Goal: Communication & Community: Answer question/provide support

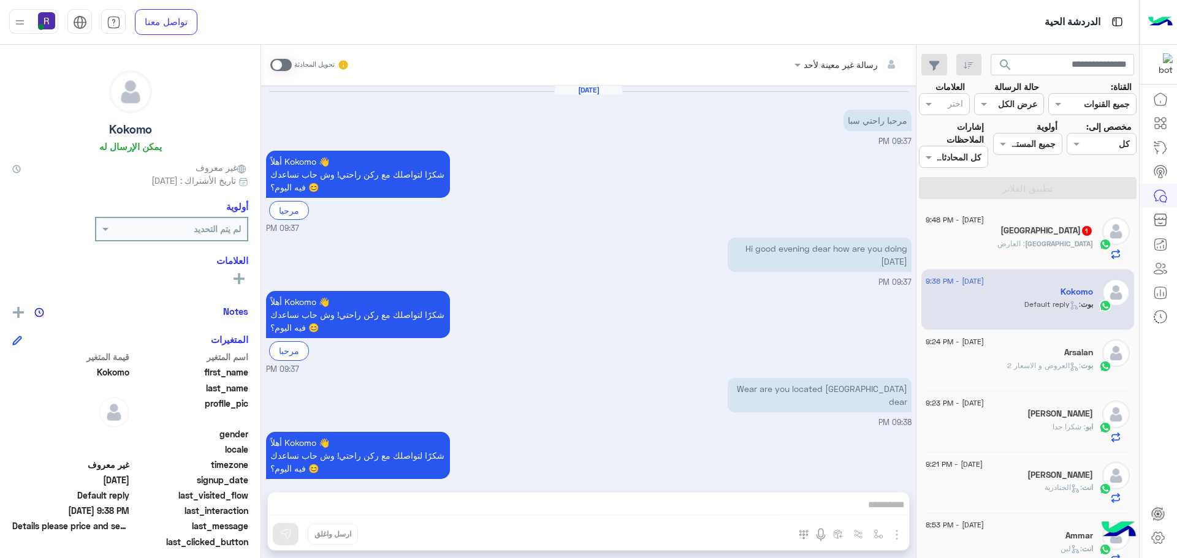
scroll to position [462, 0]
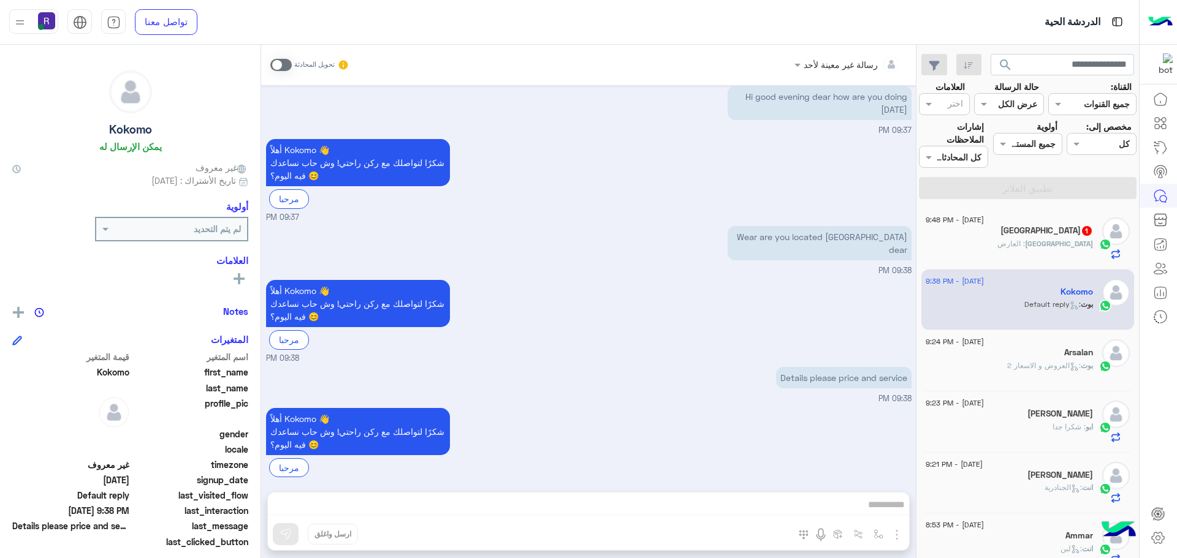
click at [1037, 226] on div "Basel 1" at bounding box center [1008, 232] width 167 height 13
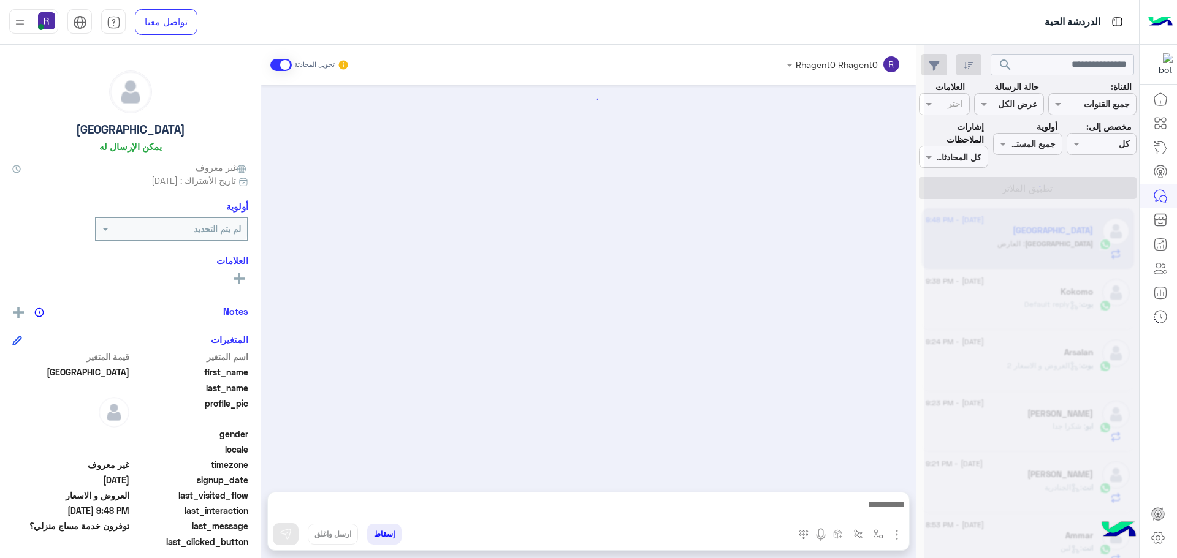
scroll to position [328, 0]
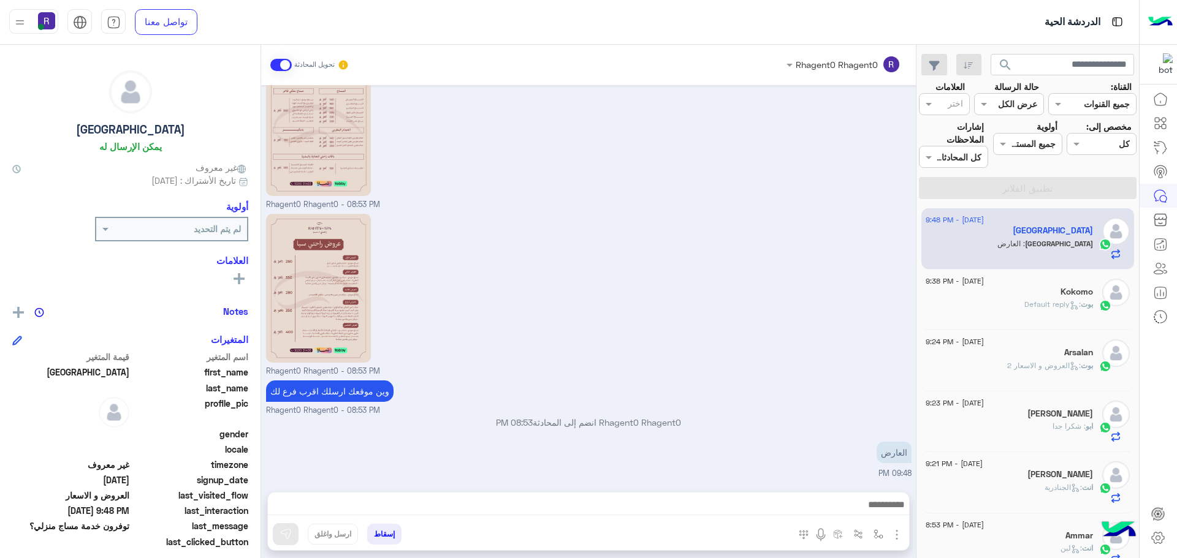
click at [896, 536] on img "button" at bounding box center [896, 535] width 15 height 15
click at [882, 509] on span "الصور" at bounding box center [873, 508] width 23 height 14
click at [883, 539] on button "button" at bounding box center [878, 534] width 20 height 20
click at [864, 508] on input "text" at bounding box center [840, 508] width 83 height 14
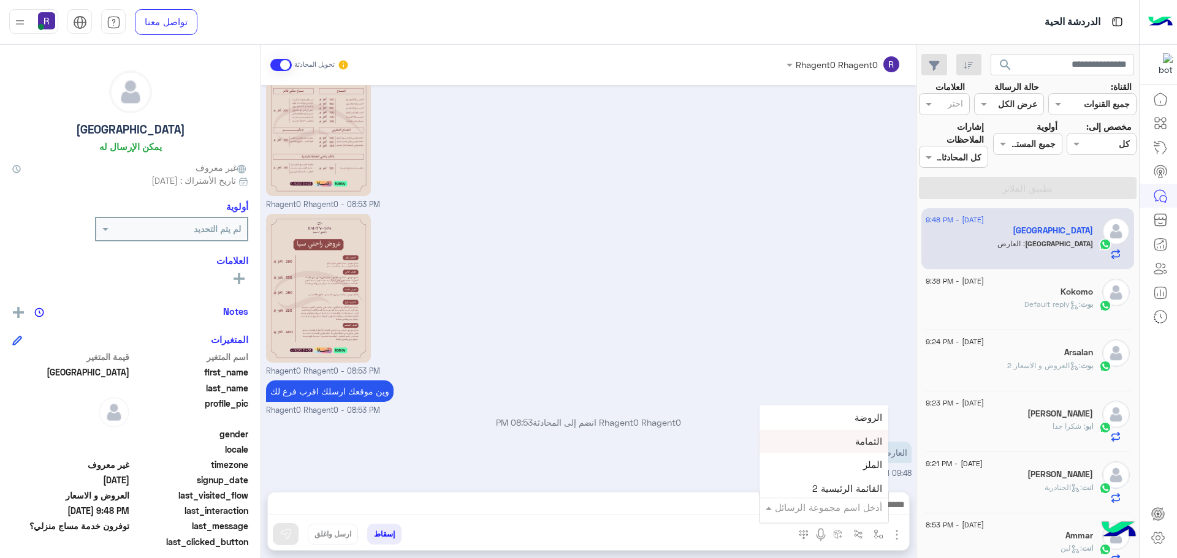
scroll to position [858, 0]
click at [834, 439] on div "لبن" at bounding box center [823, 432] width 129 height 24
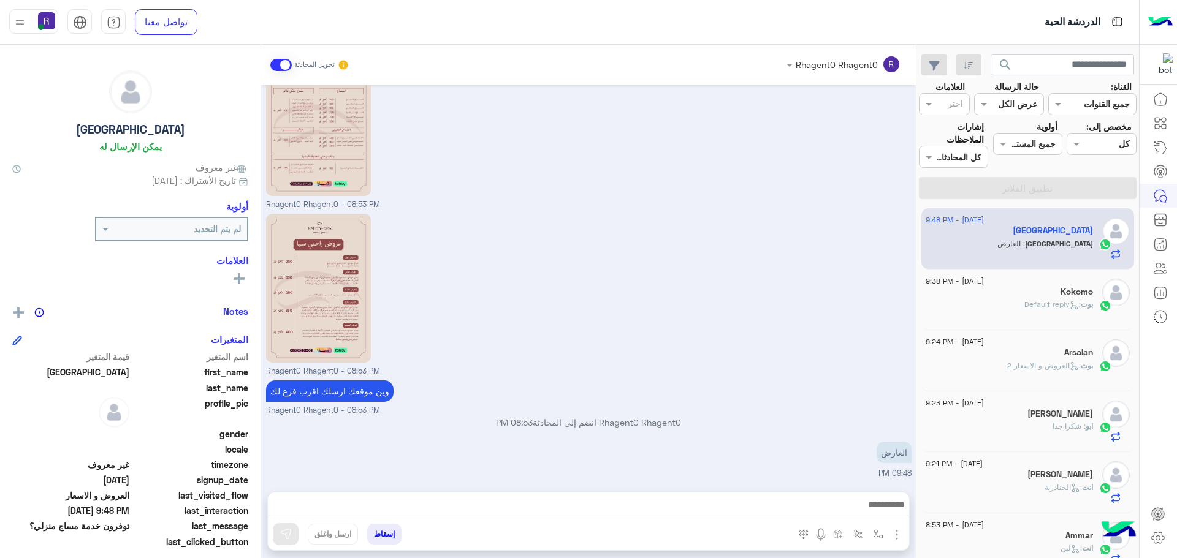
type textarea "***"
click at [292, 536] on button at bounding box center [286, 534] width 26 height 22
click at [882, 536] on img "button" at bounding box center [878, 534] width 10 height 10
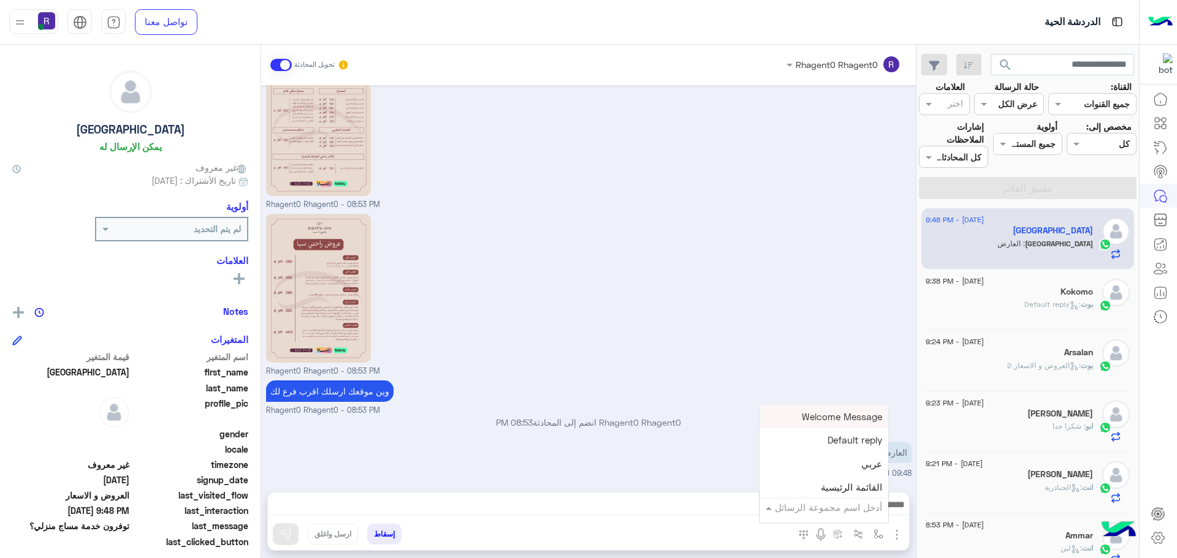
click at [862, 514] on div "أدخل اسم مجموعة الرسائل" at bounding box center [828, 508] width 107 height 14
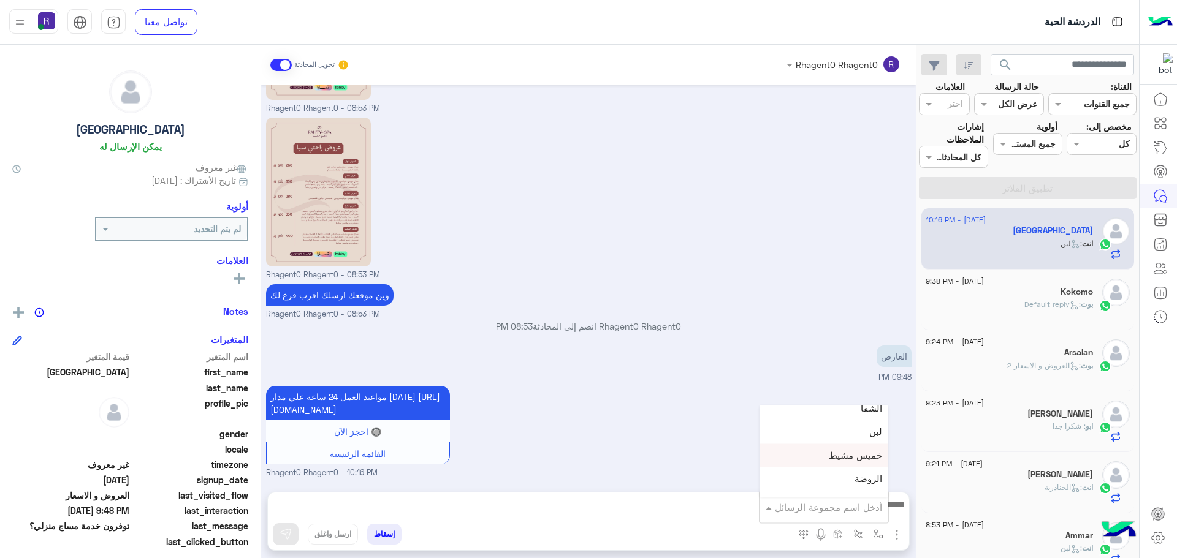
scroll to position [797, 0]
click at [851, 451] on span "الجنادرية" at bounding box center [865, 446] width 34 height 11
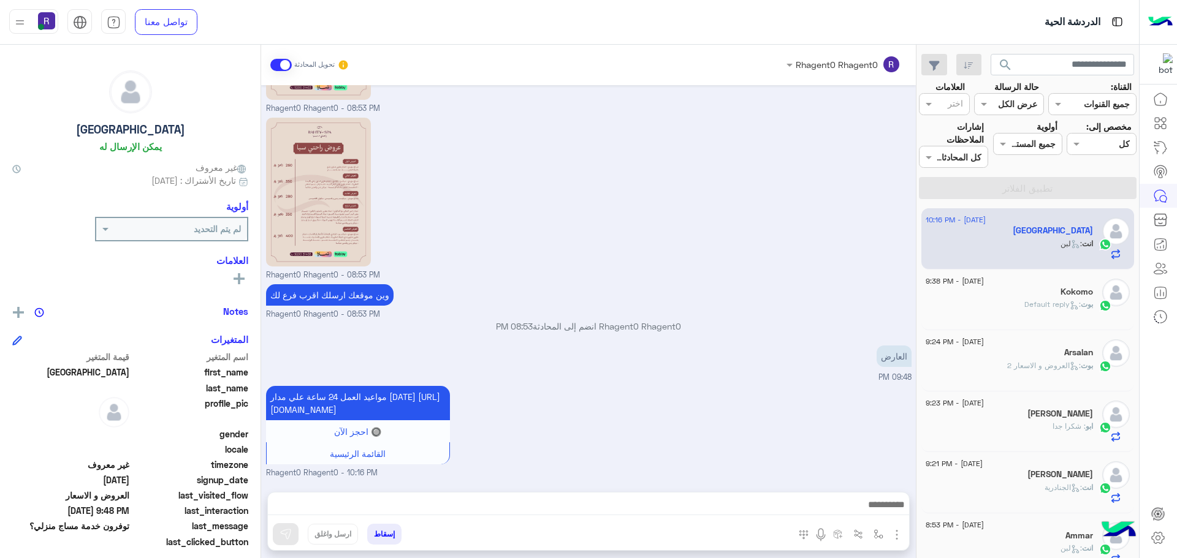
type textarea "*********"
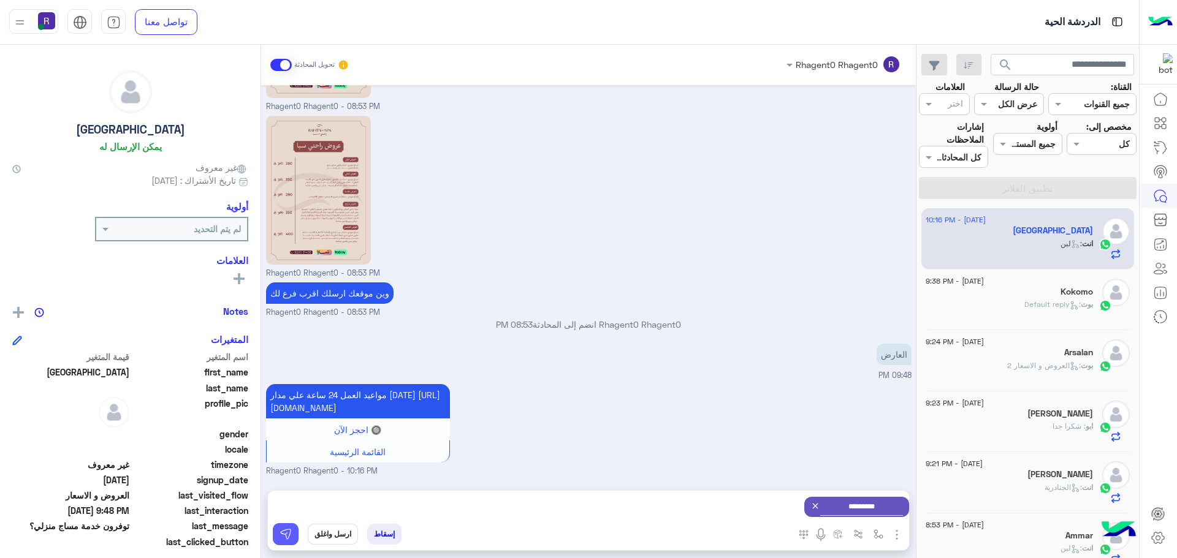
click at [289, 533] on img at bounding box center [285, 534] width 12 height 12
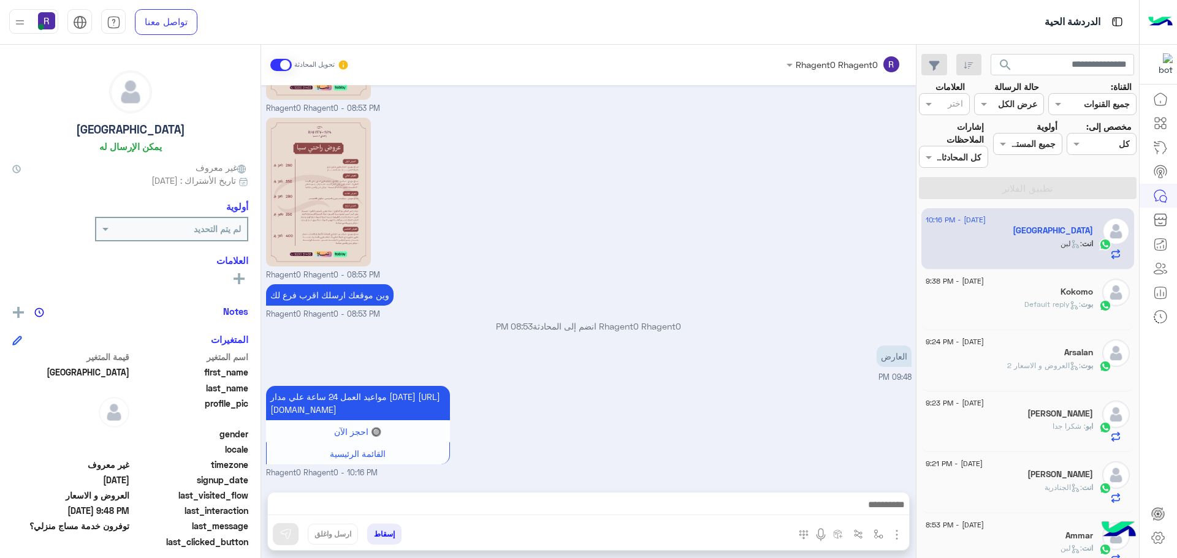
scroll to position [546, 0]
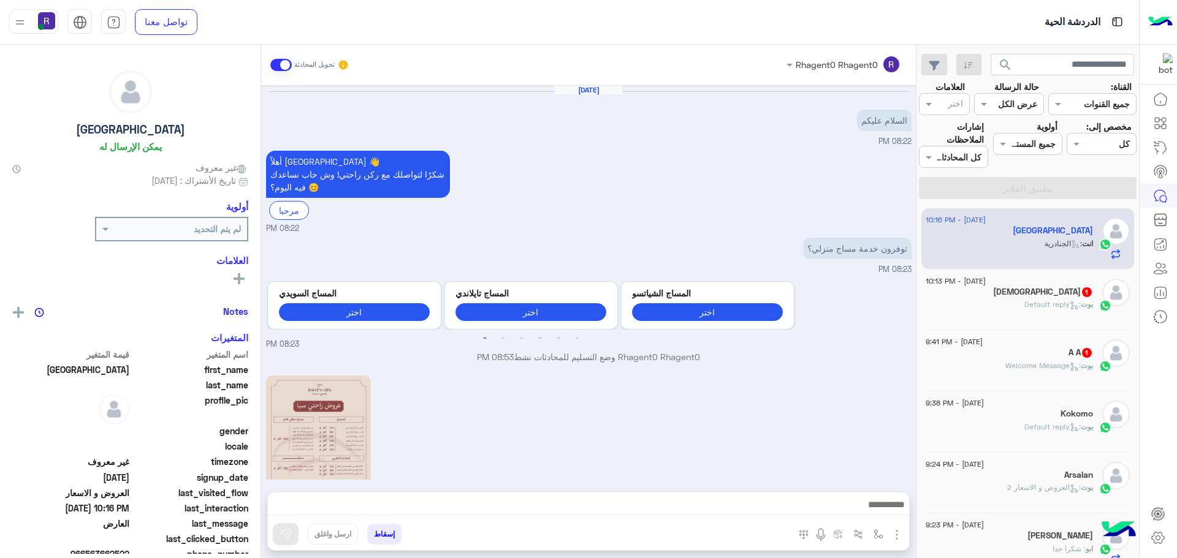
scroll to position [546, 0]
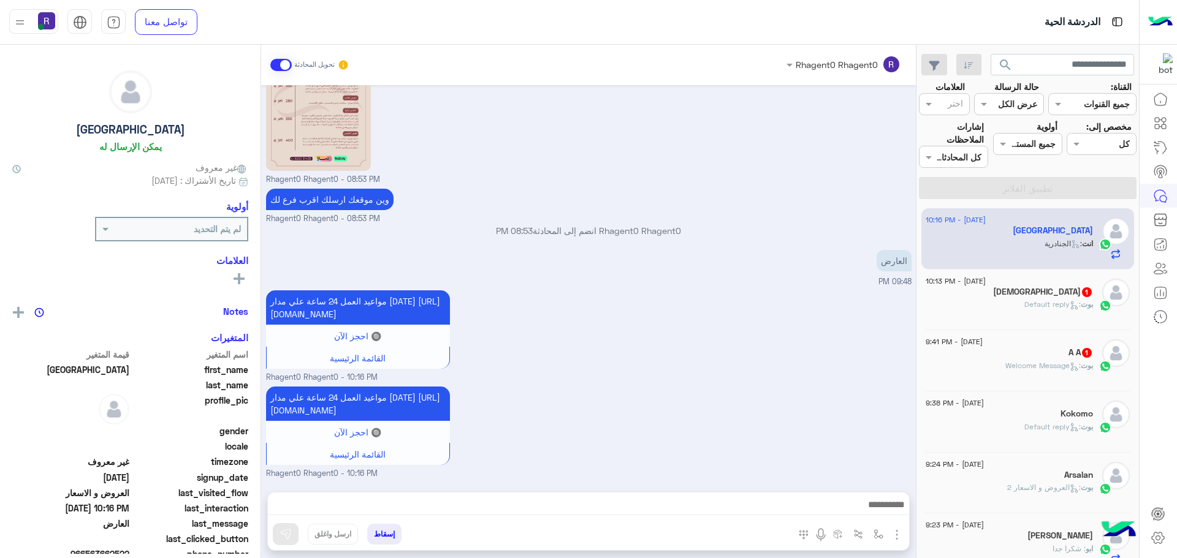
click at [1063, 363] on span ": Welcome Message" at bounding box center [1042, 365] width 75 height 9
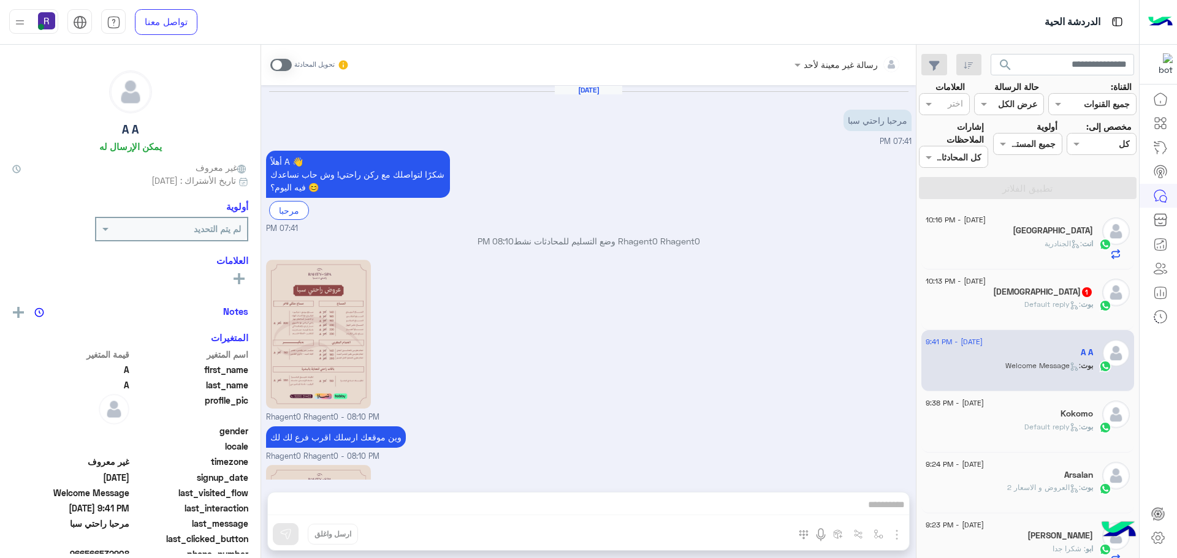
scroll to position [387, 0]
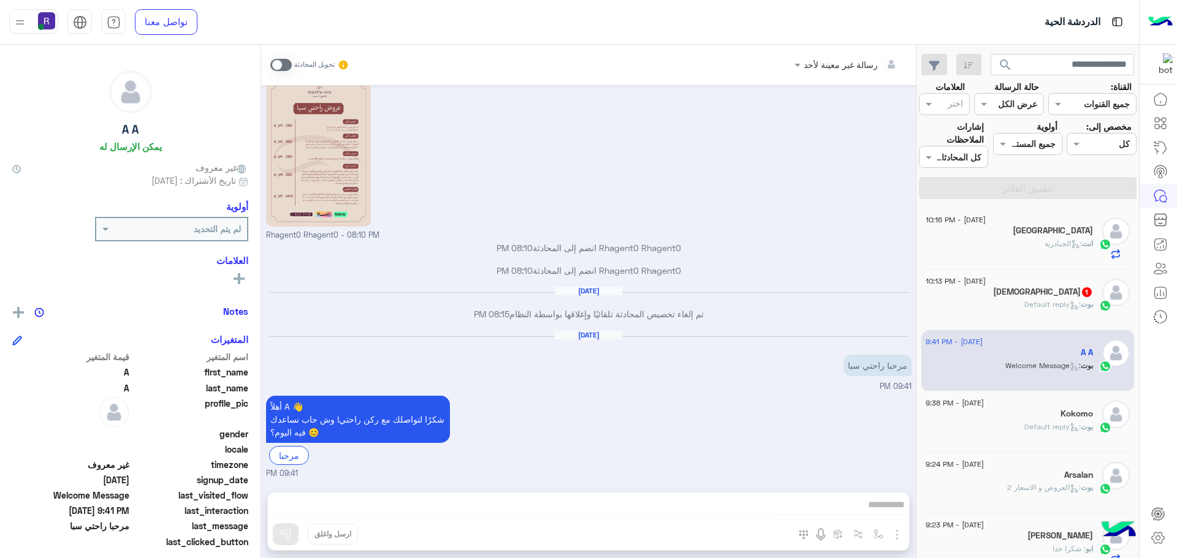
click at [1082, 297] on span "1" at bounding box center [1087, 292] width 10 height 10
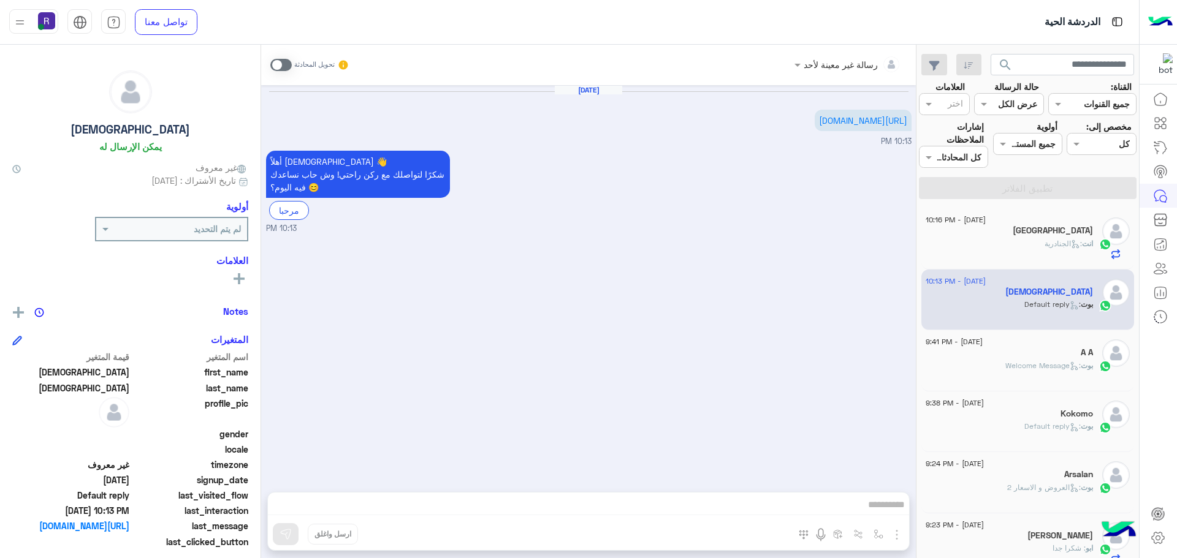
click at [1025, 237] on div "[GEOGRAPHIC_DATA]" at bounding box center [1008, 232] width 167 height 13
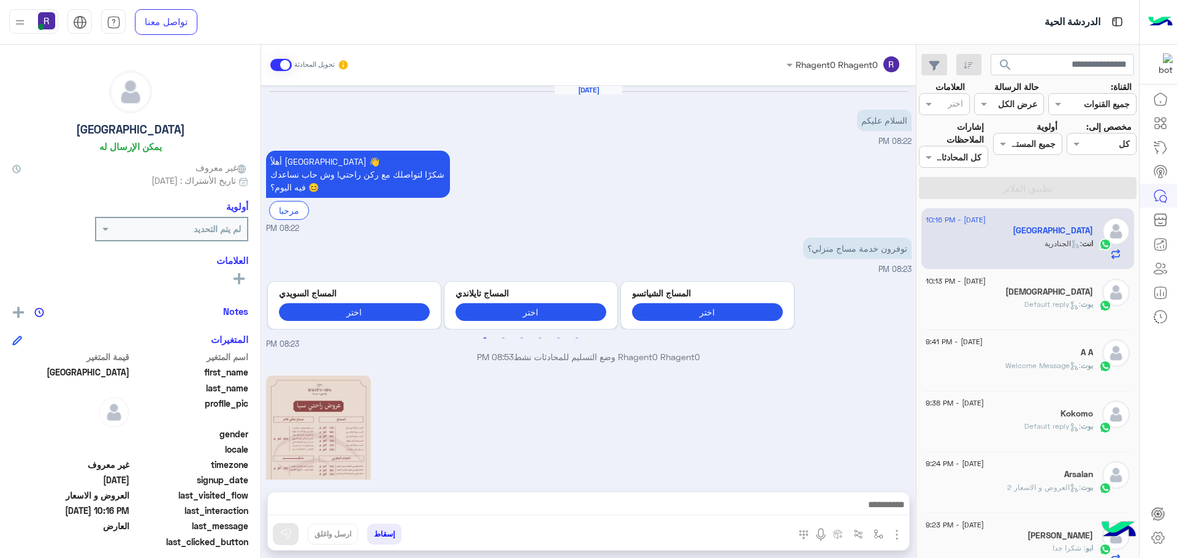
scroll to position [546, 0]
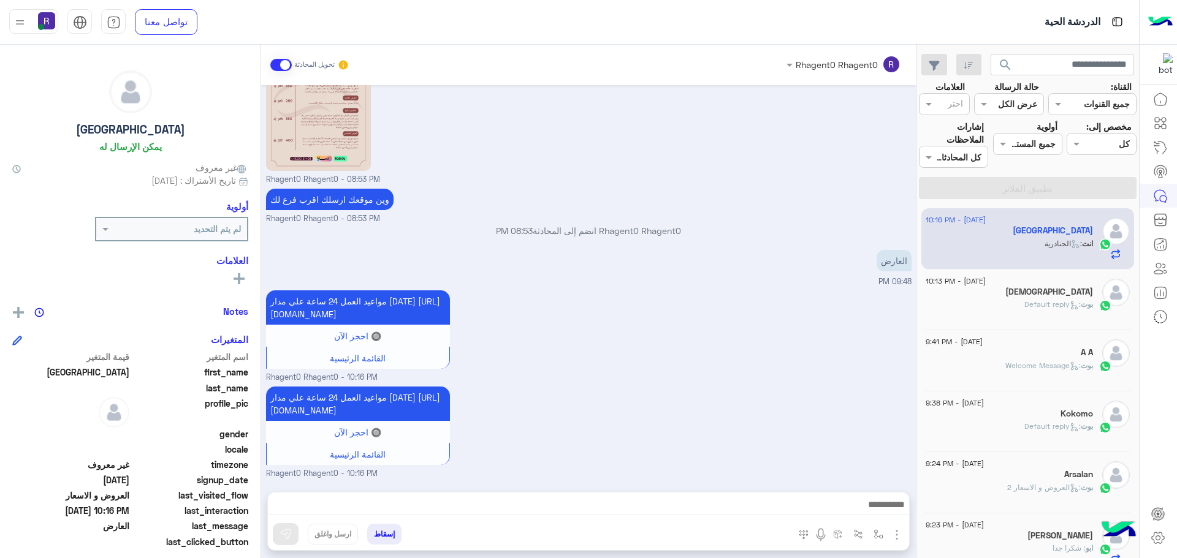
click at [1036, 423] on span ": Default reply" at bounding box center [1052, 426] width 56 height 9
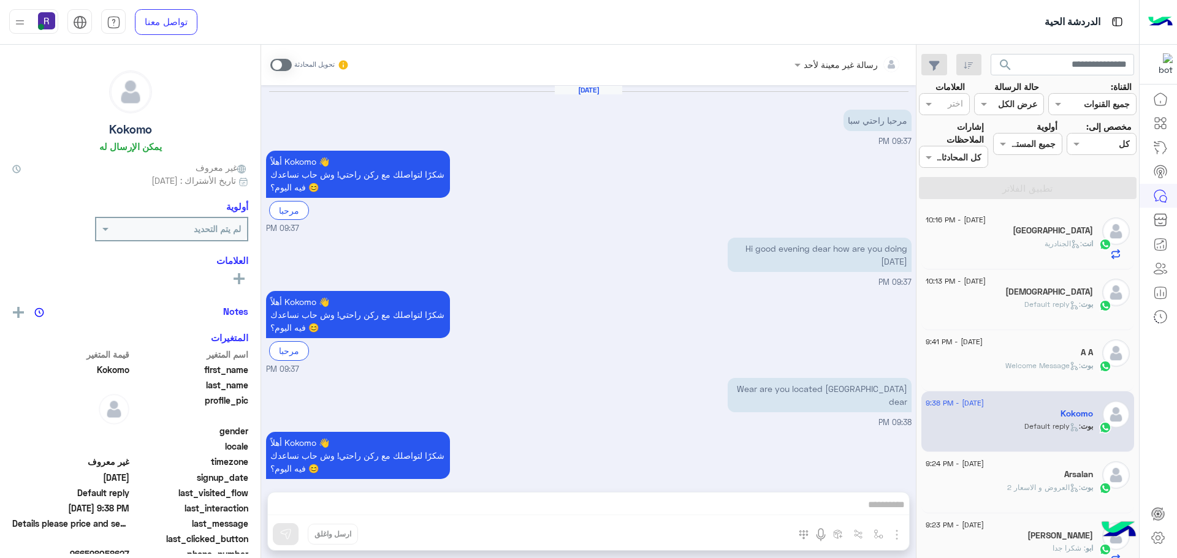
scroll to position [152, 0]
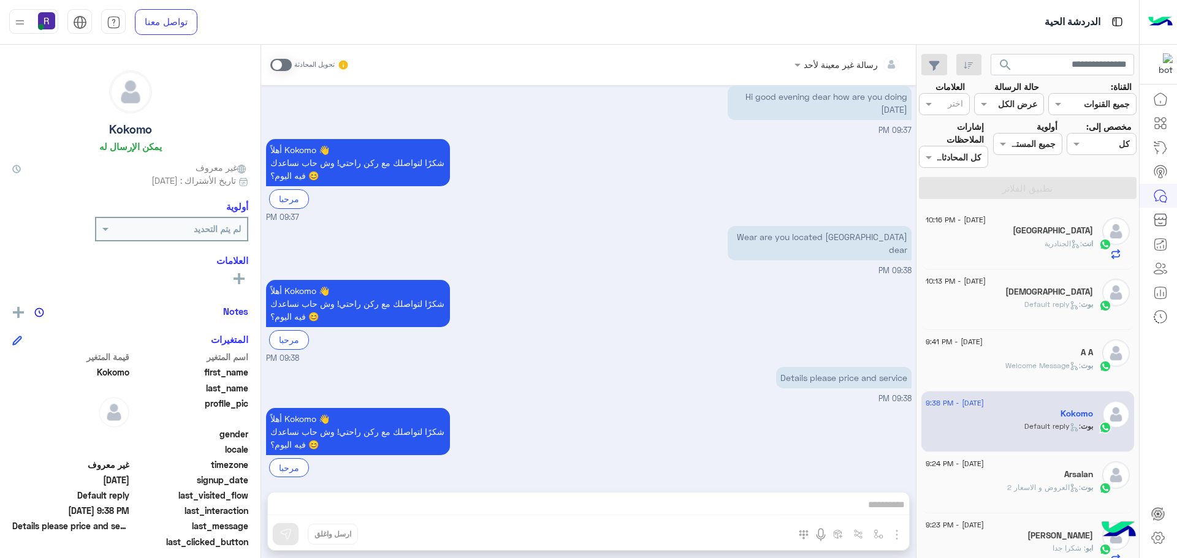
click at [814, 297] on div "أهلاً Kokomo 👋 شكرًا لتواصلك مع ركن راحتي! وش حاب نساعدك فيه اليوم؟ 😊 مرحبا 09:…" at bounding box center [588, 320] width 645 height 87
click at [1044, 248] on span ": الجنادرية" at bounding box center [1062, 243] width 37 height 9
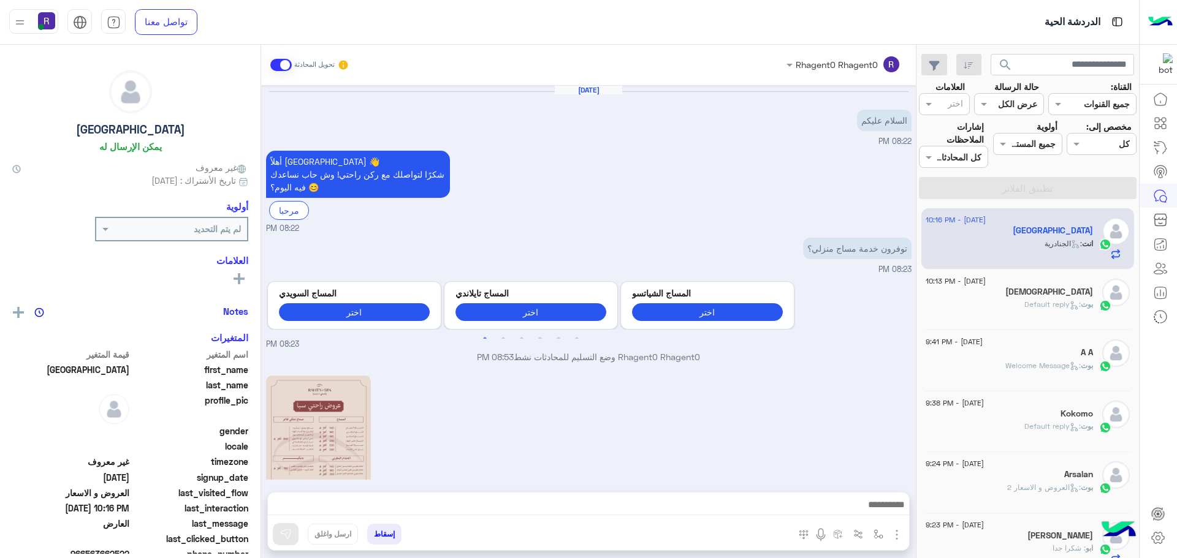
scroll to position [546, 0]
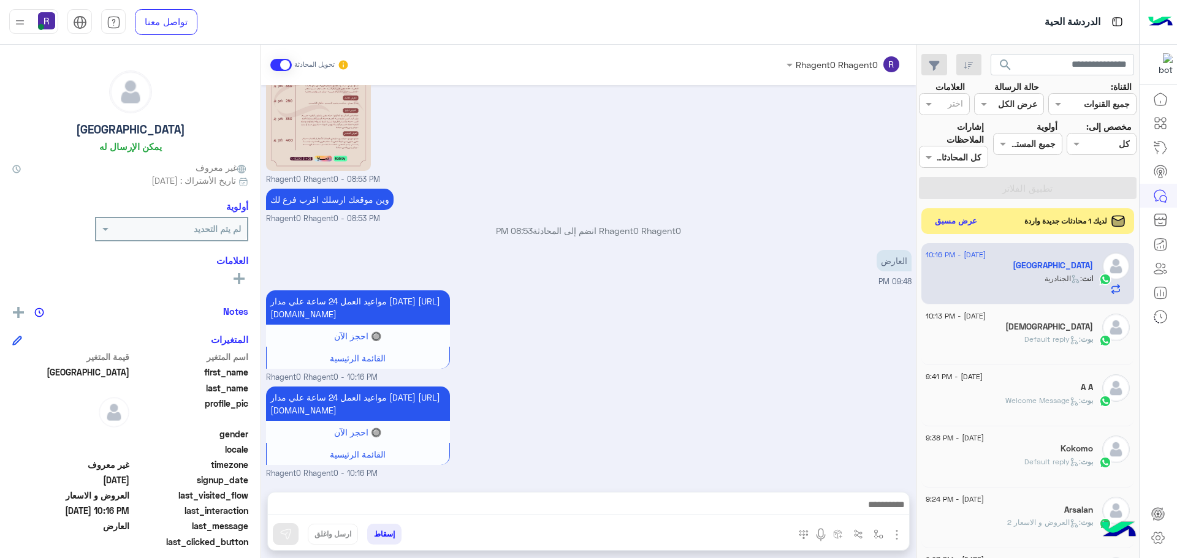
click at [974, 223] on button "عرض مسبق" at bounding box center [955, 221] width 51 height 17
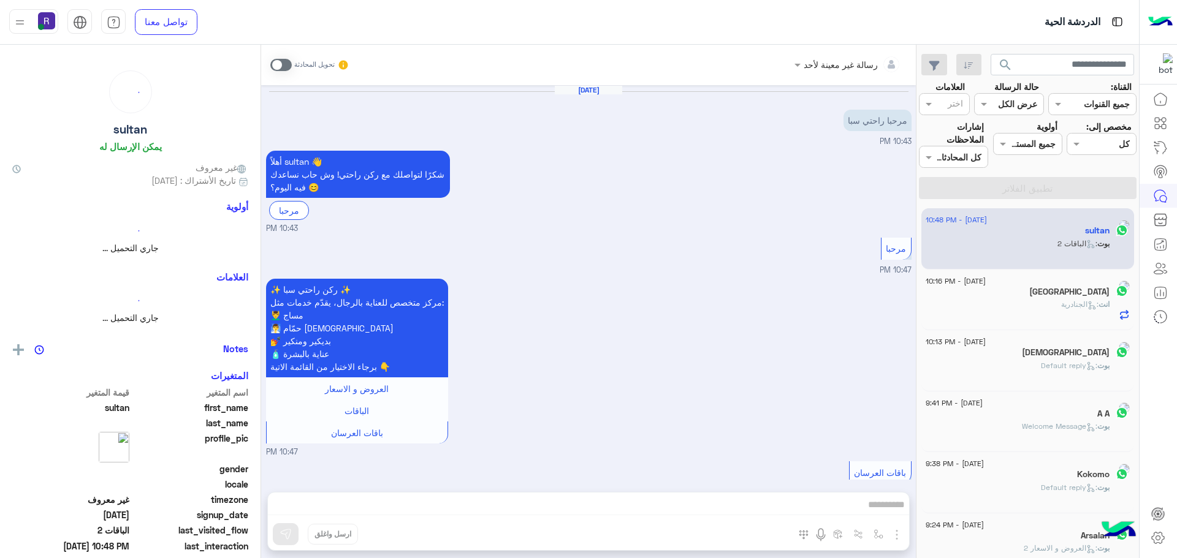
scroll to position [521, 0]
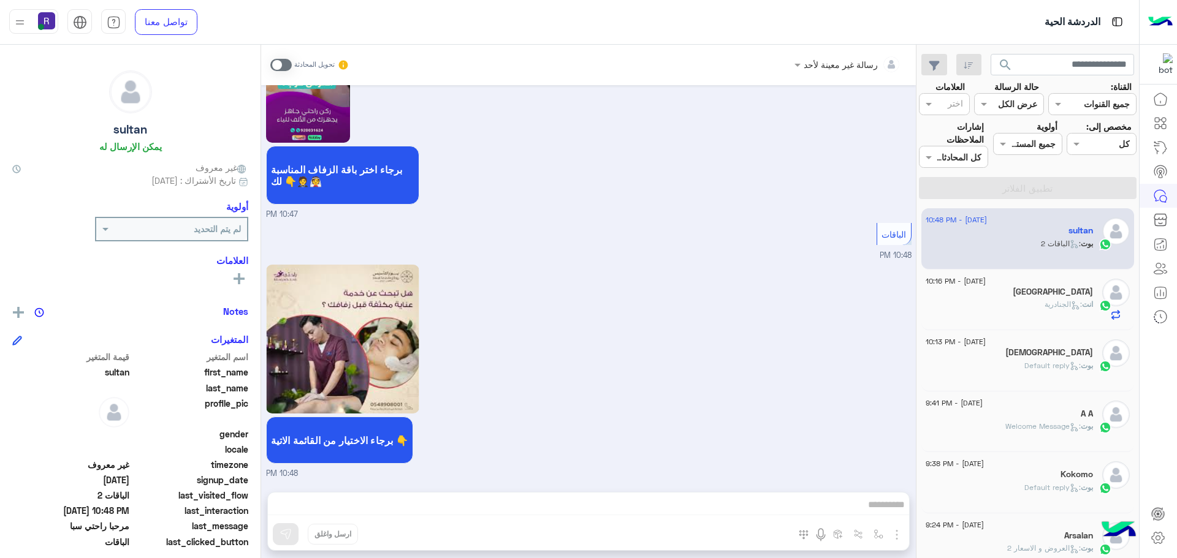
click at [1011, 298] on div "[GEOGRAPHIC_DATA]" at bounding box center [1008, 293] width 167 height 13
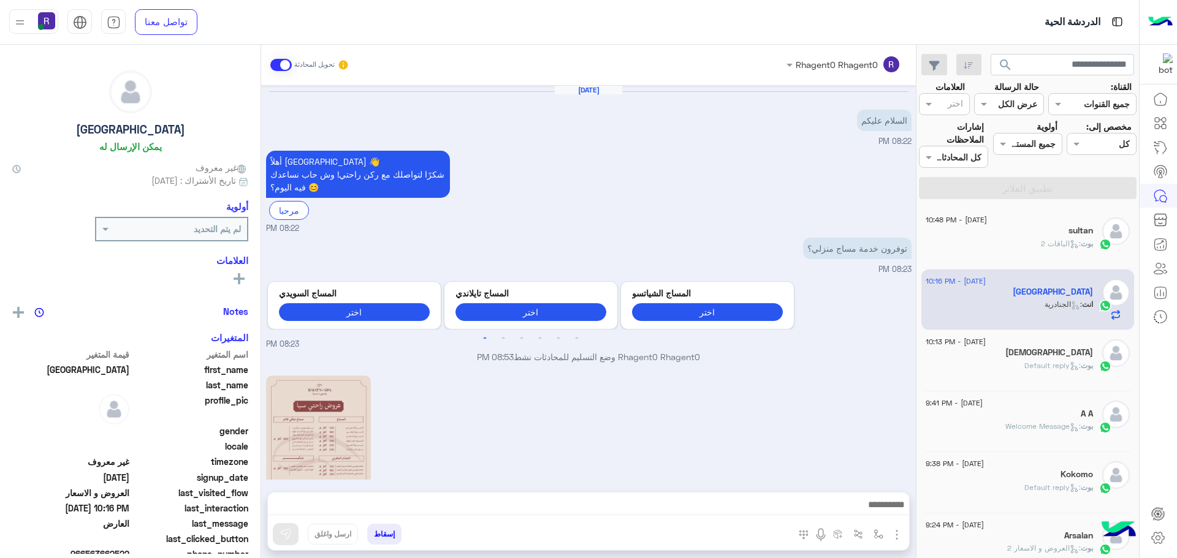
scroll to position [546, 0]
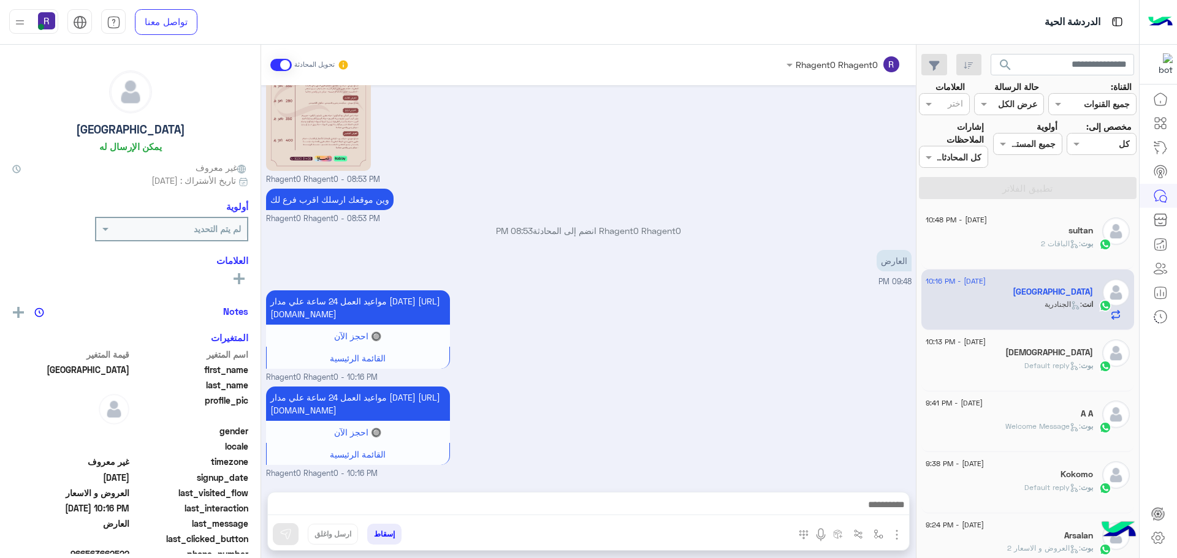
click at [1019, 237] on div "sultan" at bounding box center [1008, 232] width 167 height 13
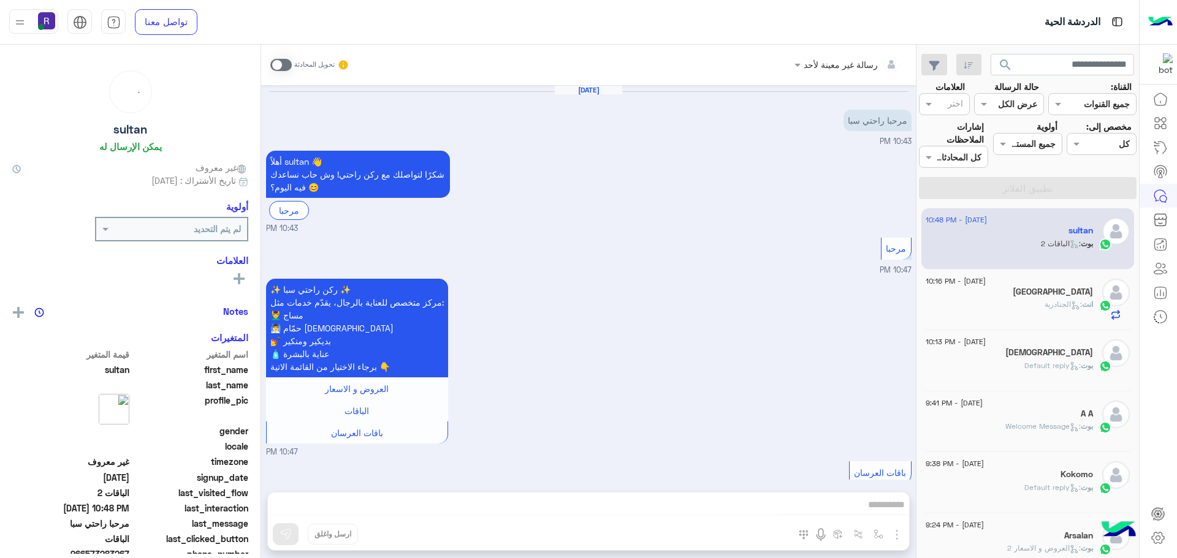
scroll to position [521, 0]
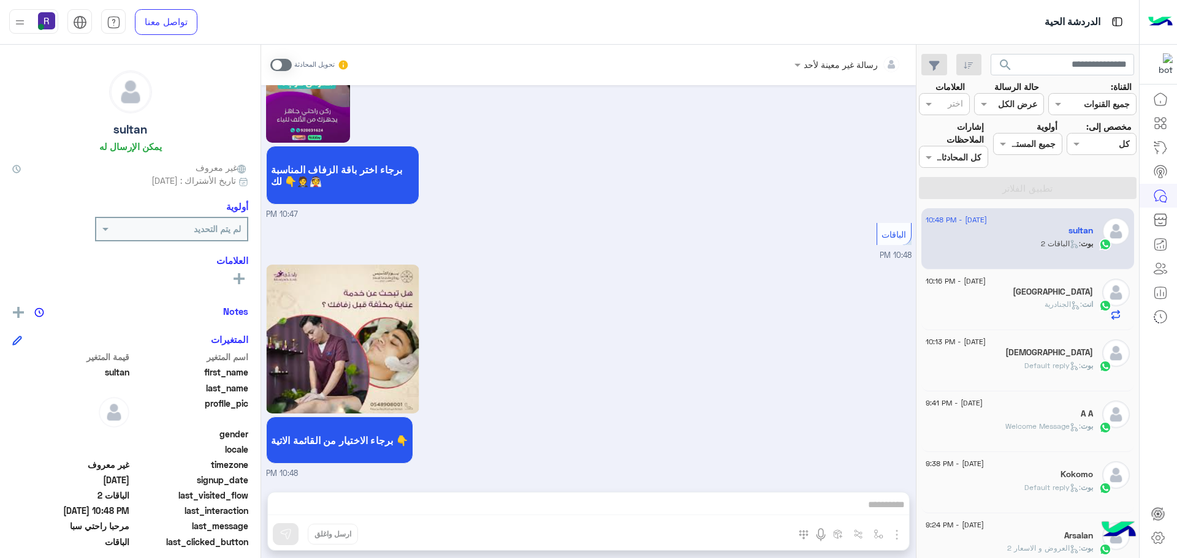
click at [284, 63] on span at bounding box center [280, 65] width 21 height 12
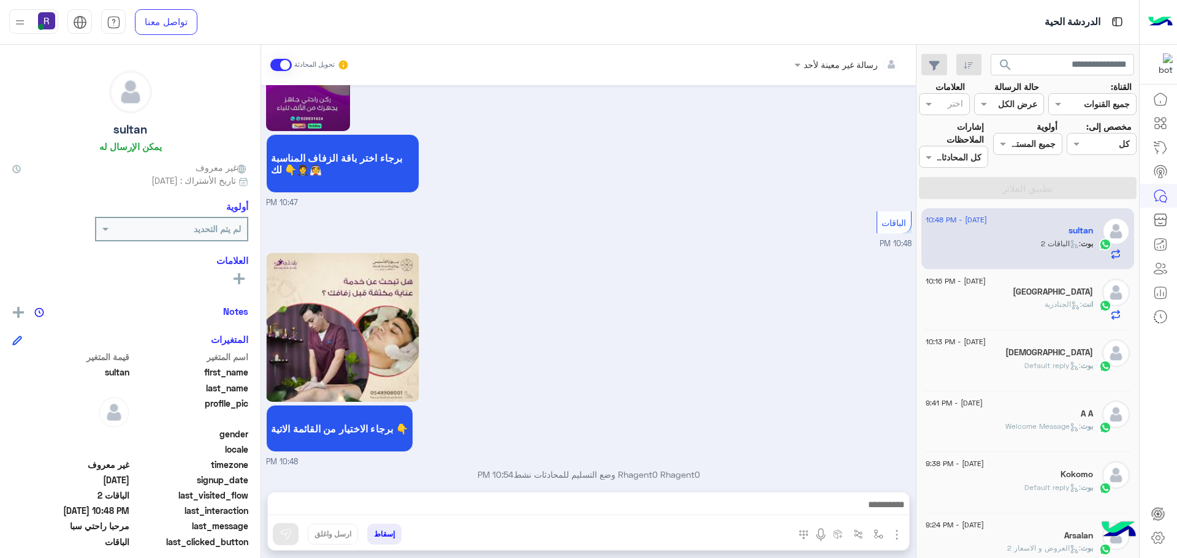
scroll to position [544, 0]
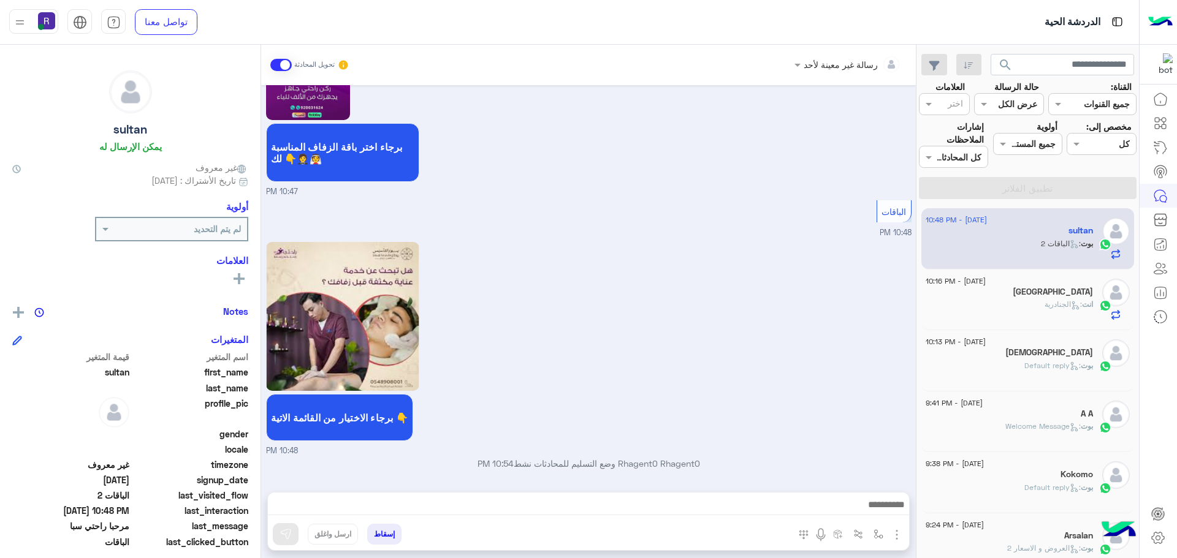
click at [893, 534] on img "button" at bounding box center [896, 535] width 15 height 15
click at [893, 502] on img at bounding box center [894, 508] width 10 height 14
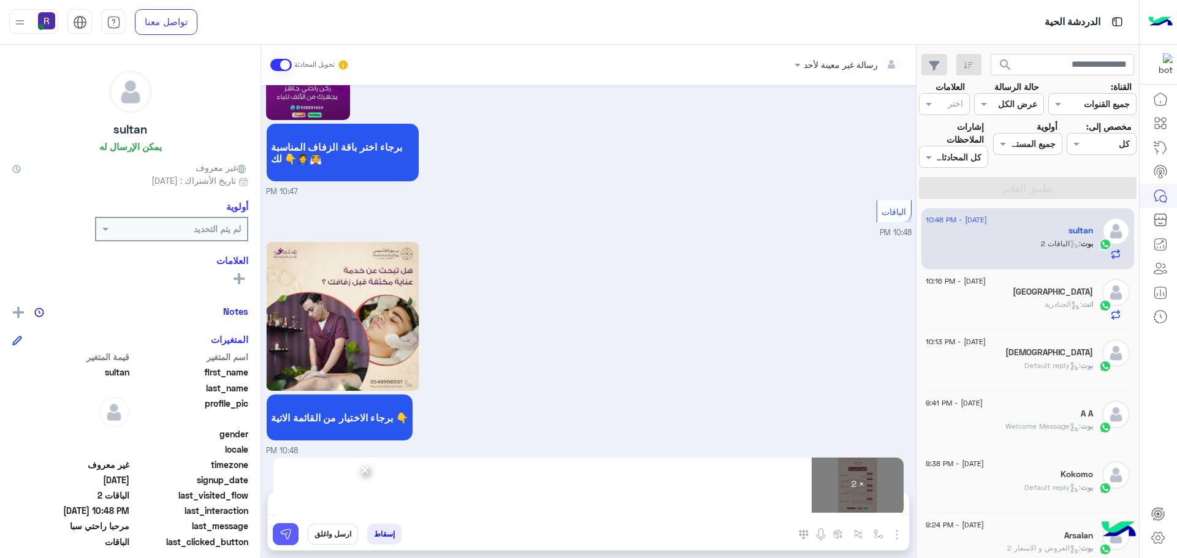
click at [284, 532] on img at bounding box center [285, 534] width 12 height 12
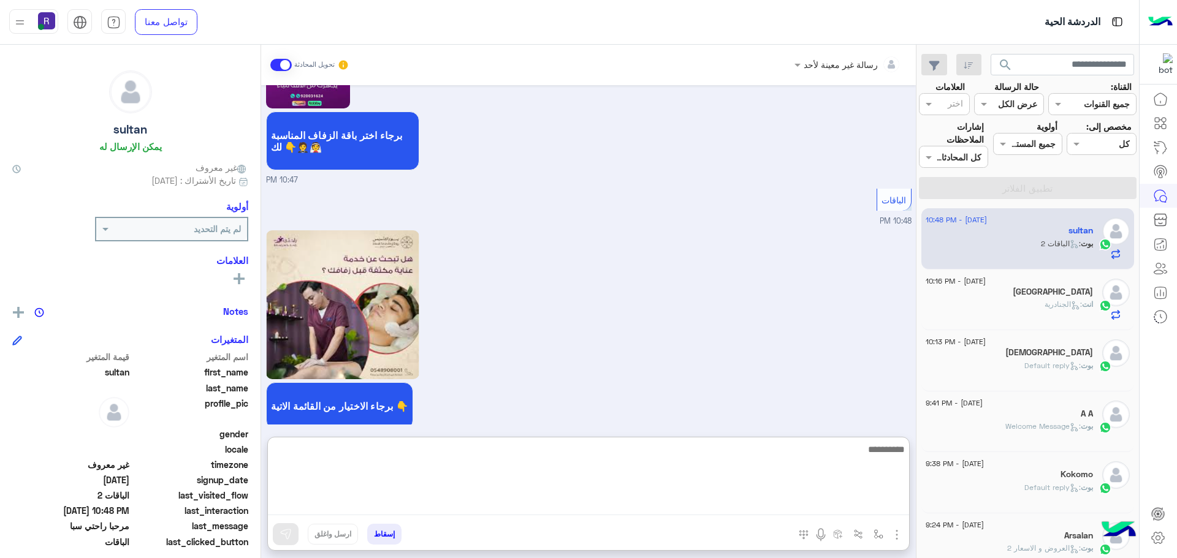
paste textarea "**********"
type textarea "**********"
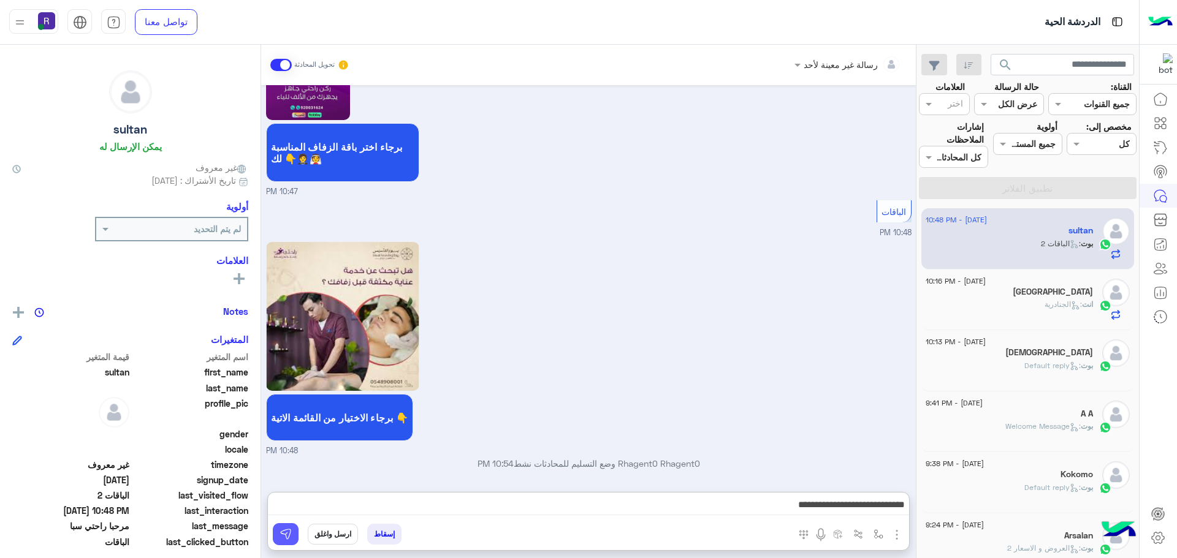
click at [292, 530] on button at bounding box center [286, 534] width 26 height 22
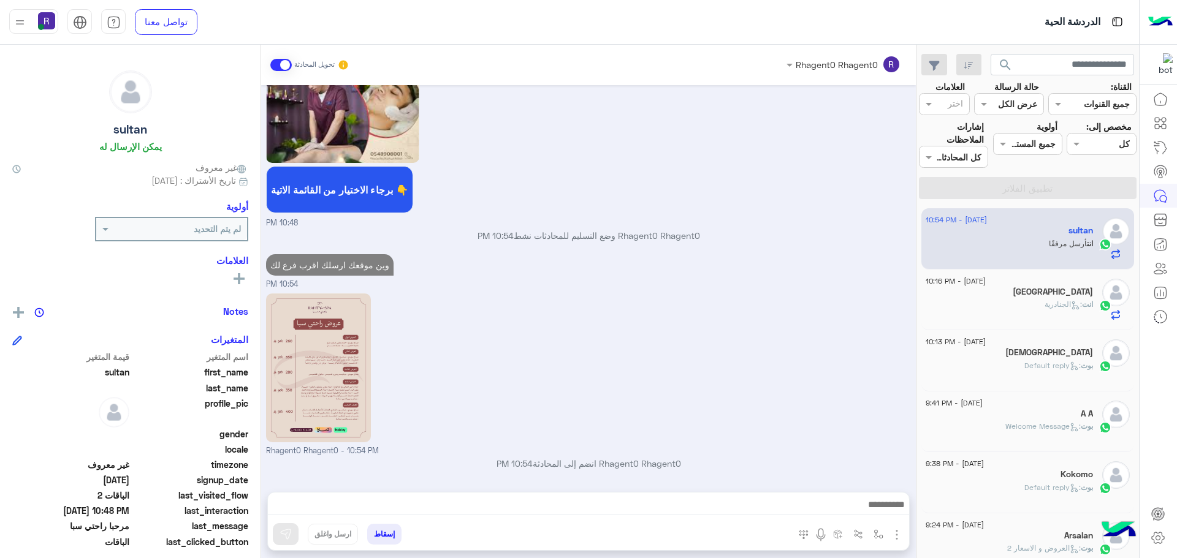
scroll to position [938, 0]
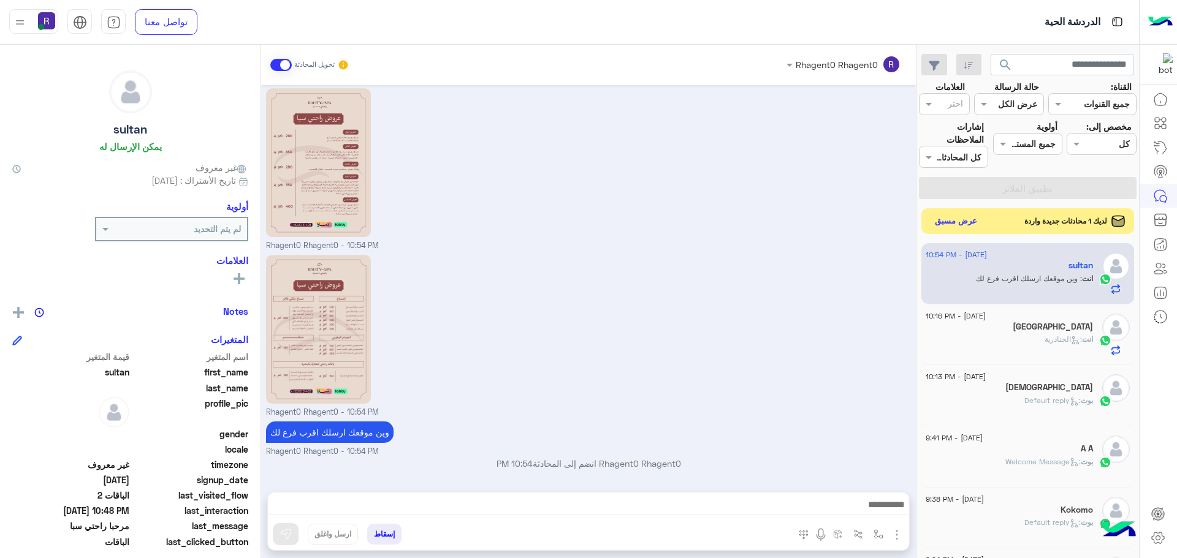
click at [966, 221] on button "عرض مسبق" at bounding box center [955, 221] width 51 height 17
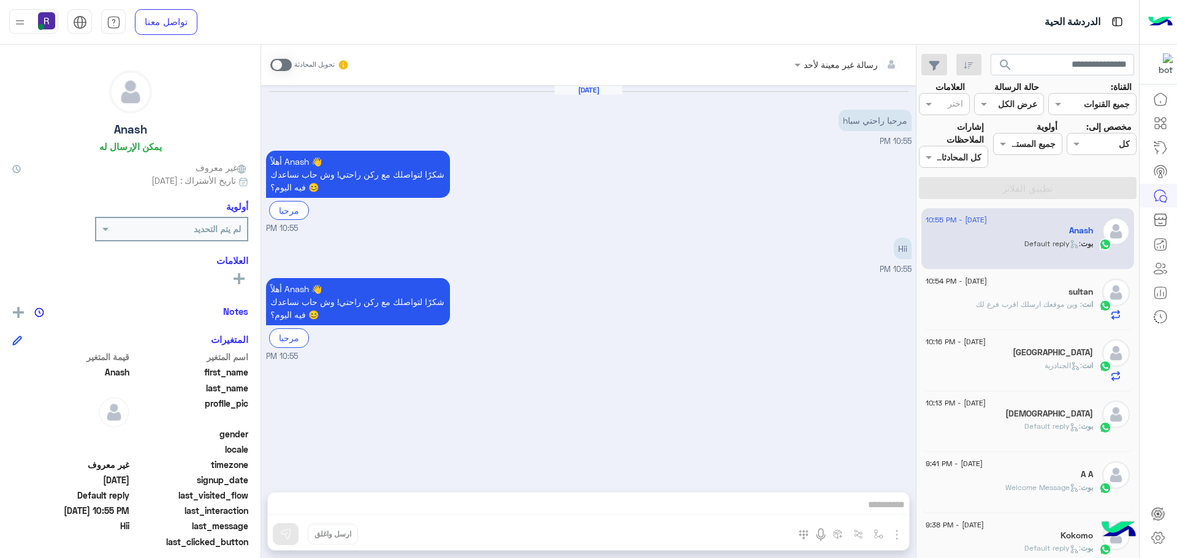
click at [1063, 309] on span ": وين موقعك ارسلك اقرب فرع لك" at bounding box center [1029, 304] width 106 height 9
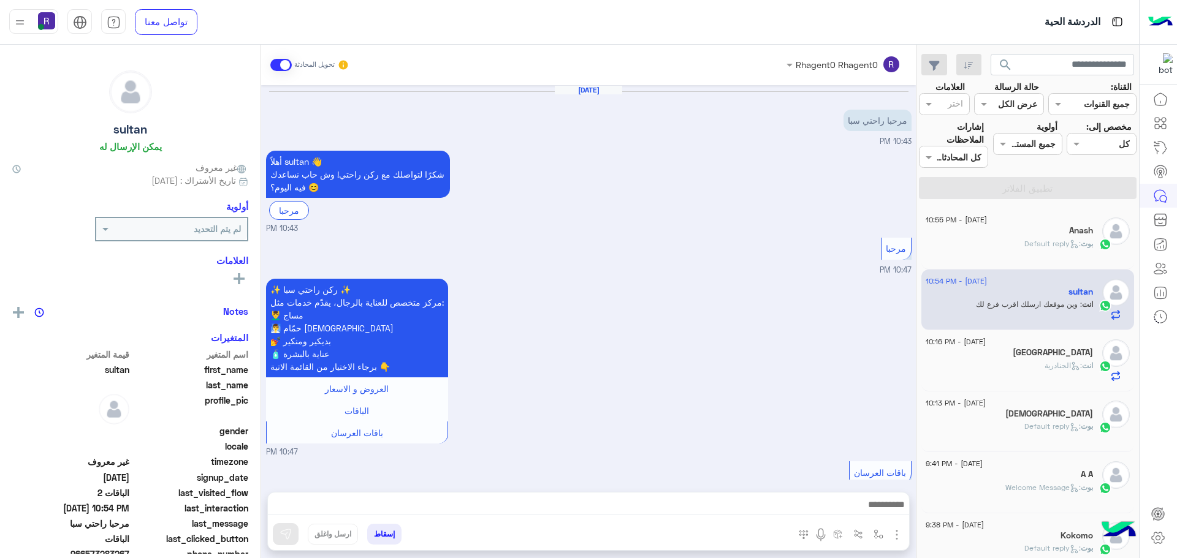
scroll to position [938, 0]
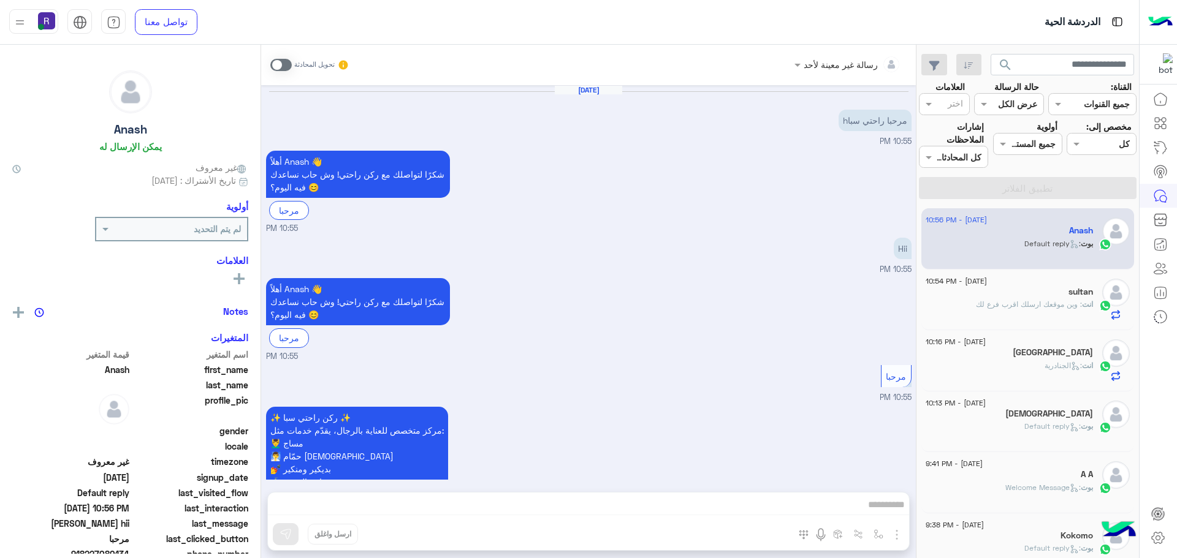
scroll to position [235, 0]
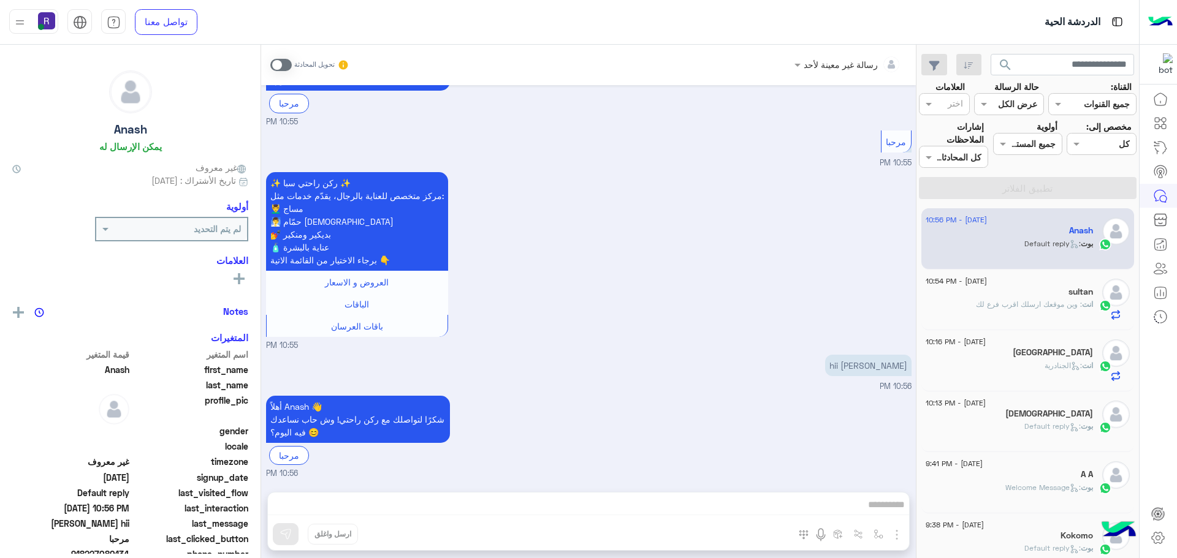
click at [1009, 294] on div "sultan" at bounding box center [1008, 293] width 167 height 13
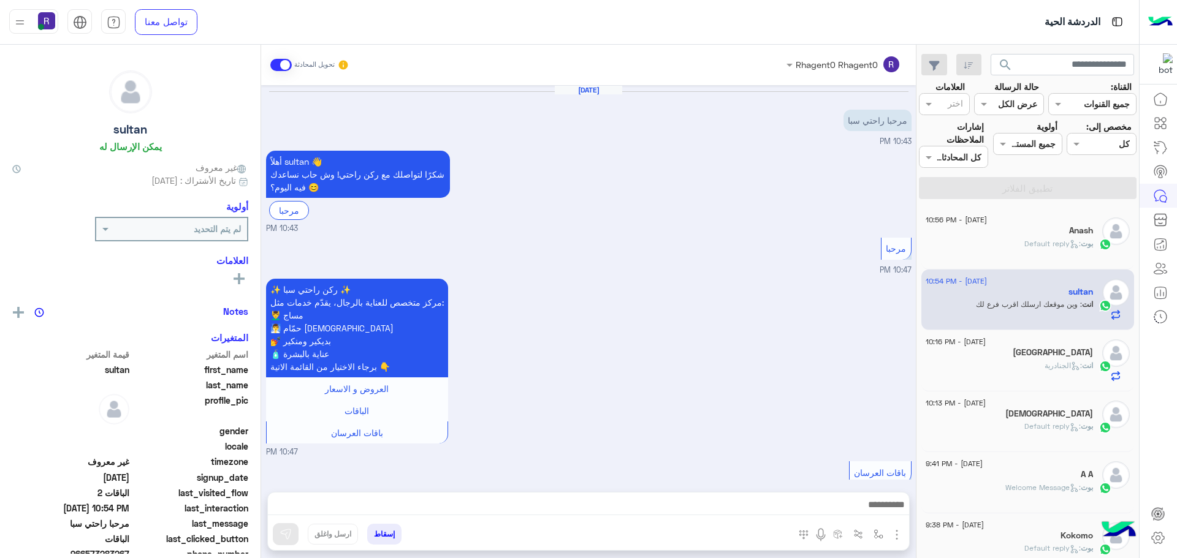
scroll to position [938, 0]
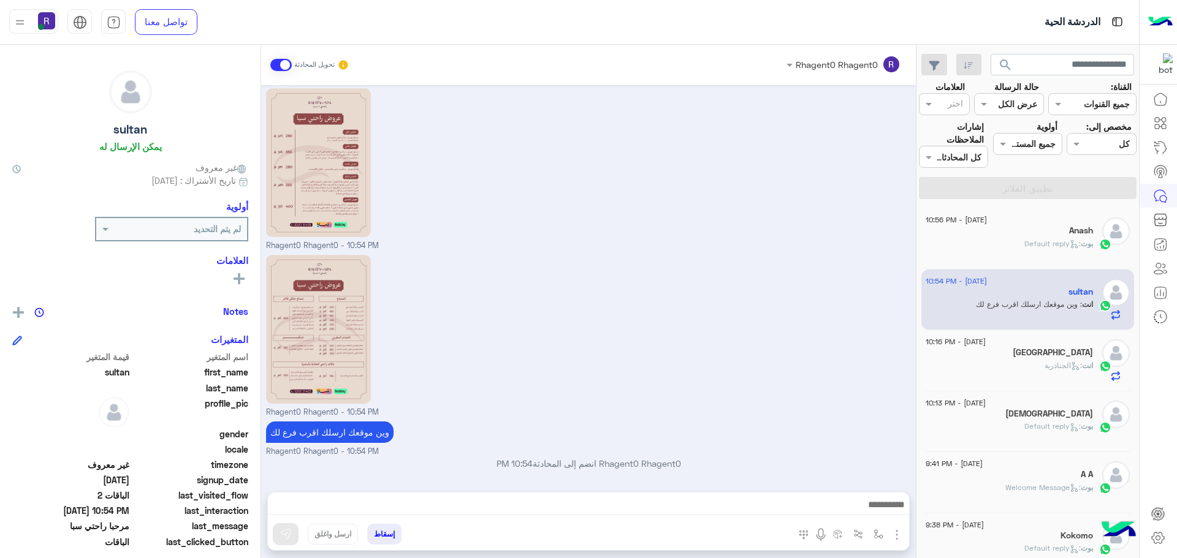
click at [1018, 234] on div "Anash" at bounding box center [1008, 232] width 167 height 13
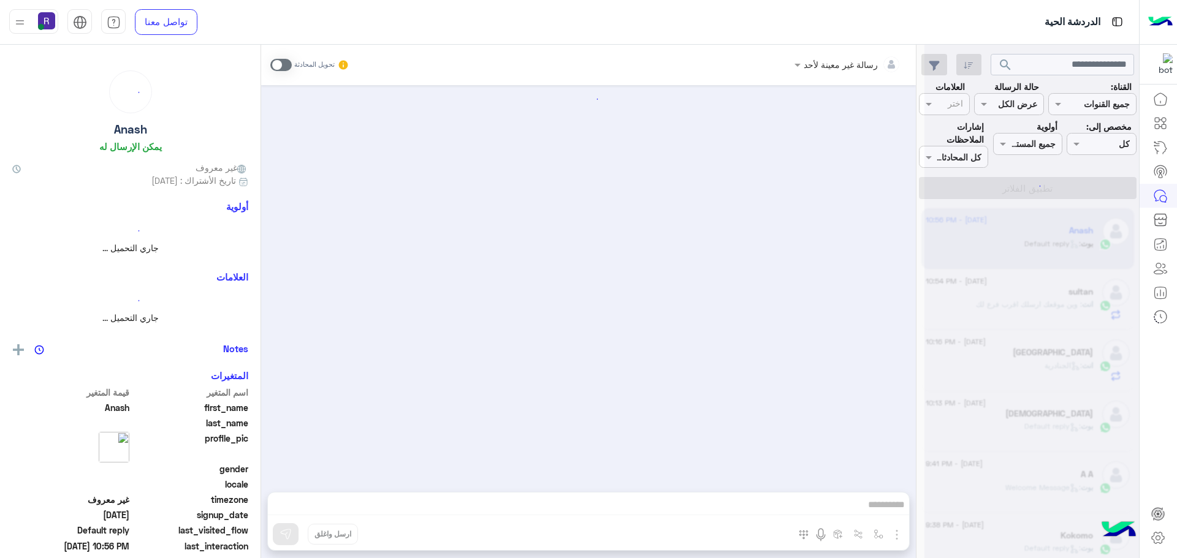
scroll to position [235, 0]
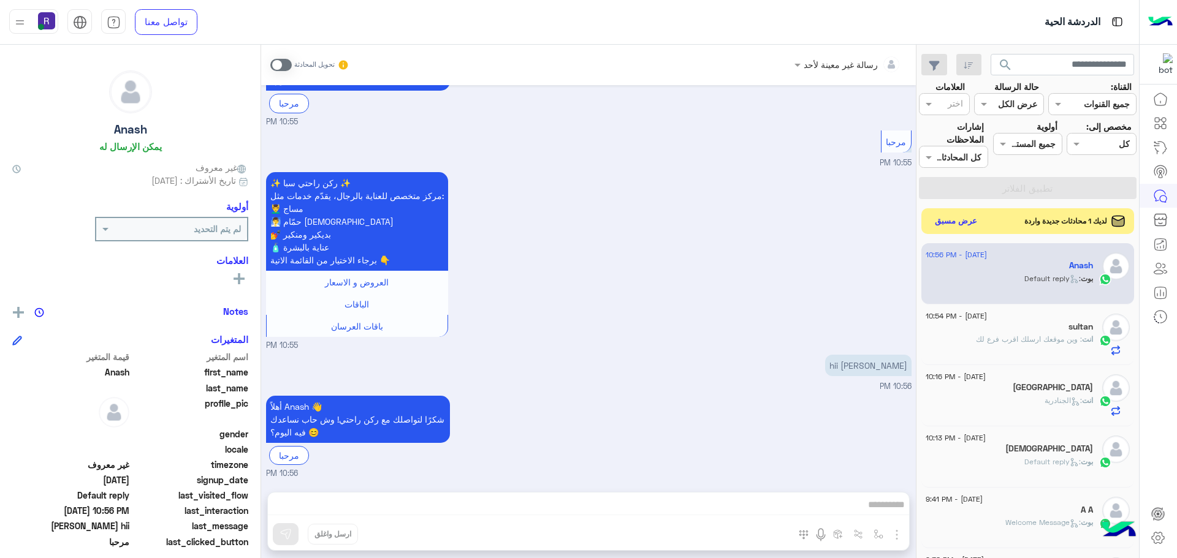
click at [961, 226] on button "عرض مسبق" at bounding box center [955, 221] width 51 height 17
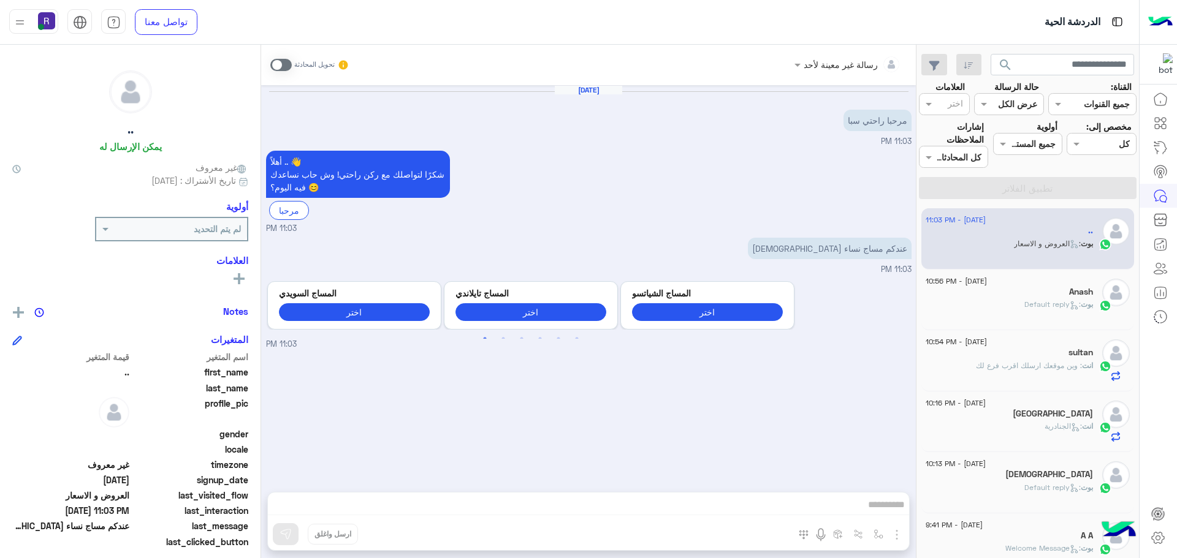
click at [289, 65] on span at bounding box center [280, 65] width 21 height 12
click at [720, 251] on img at bounding box center [712, 252] width 15 height 15
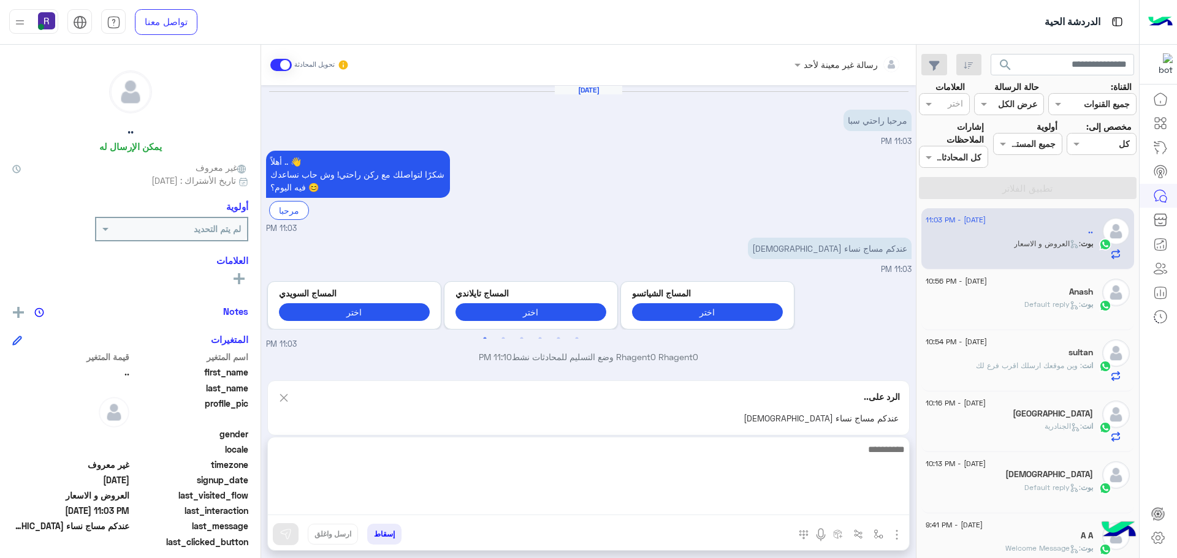
click at [670, 502] on textarea at bounding box center [588, 479] width 641 height 74
type textarea "**"
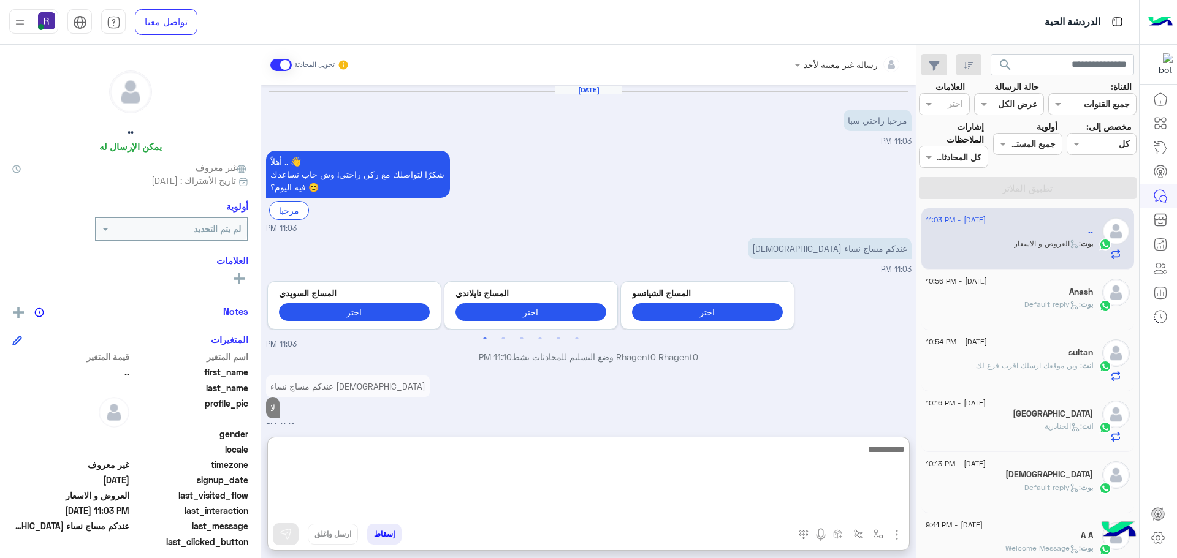
scroll to position [9, 0]
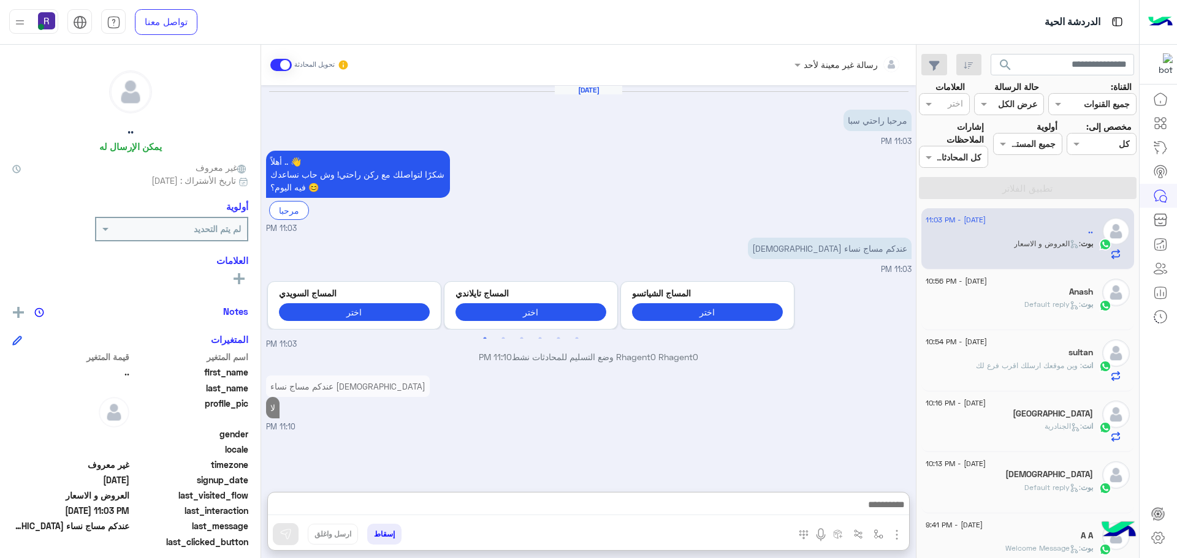
click at [1067, 308] on div "search القناة: القناه جميع القنوات حالة الرسالة القناه عرض الكل العلامات اختر م…" at bounding box center [1027, 304] width 222 height 518
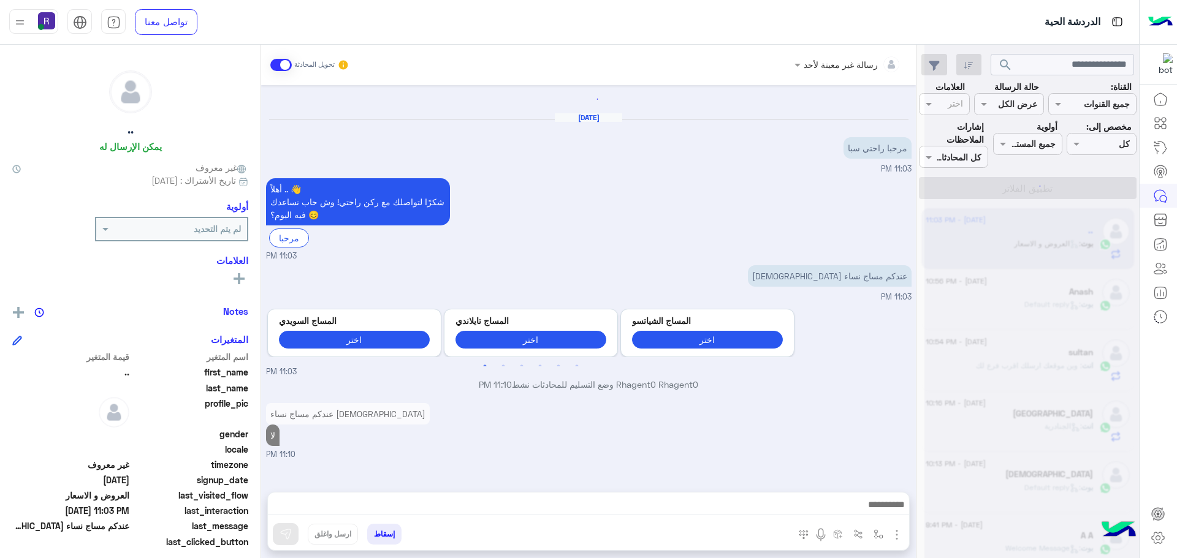
scroll to position [0, 0]
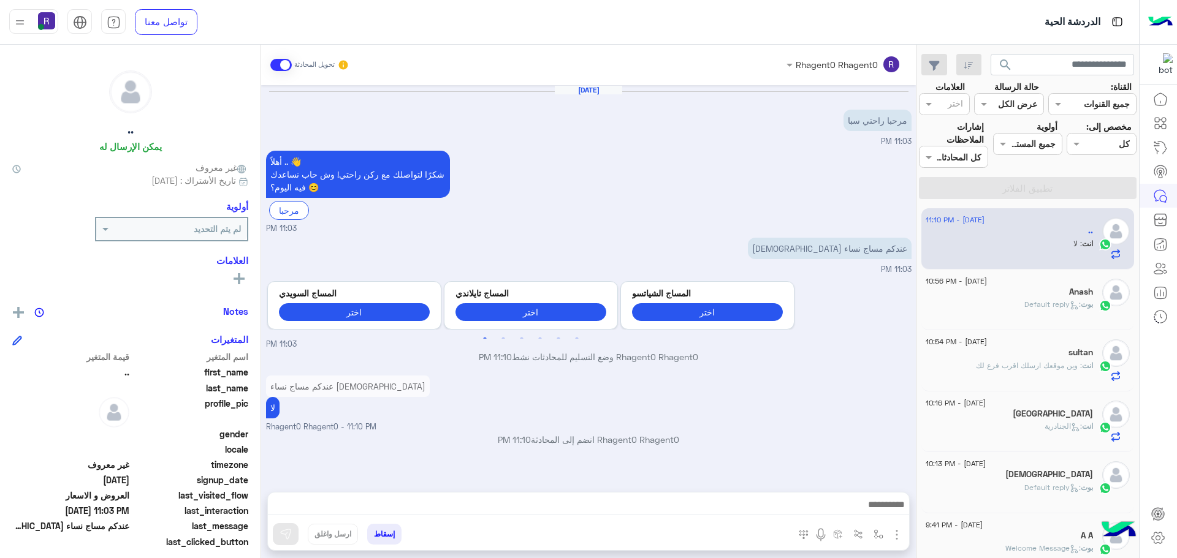
click at [1042, 357] on div "sultan" at bounding box center [1008, 353] width 167 height 13
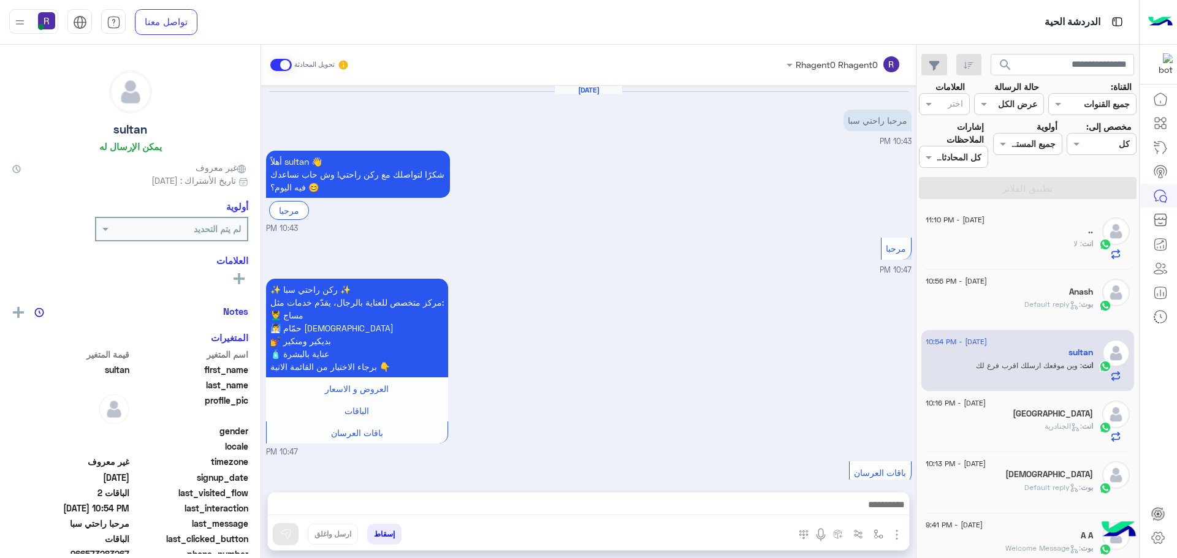
scroll to position [938, 0]
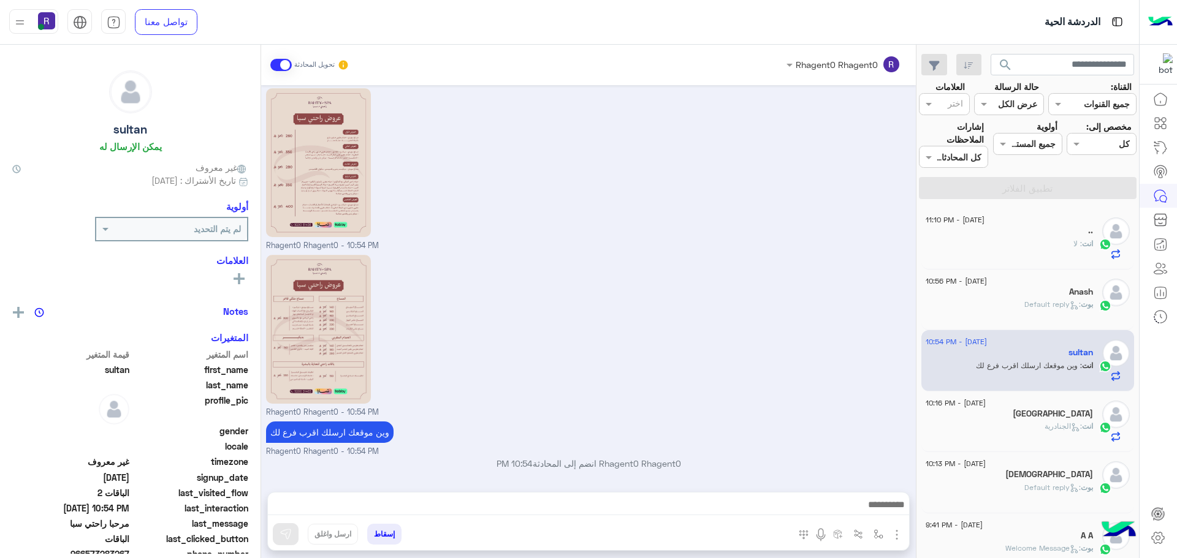
click at [1010, 416] on div "[GEOGRAPHIC_DATA]" at bounding box center [1008, 415] width 167 height 13
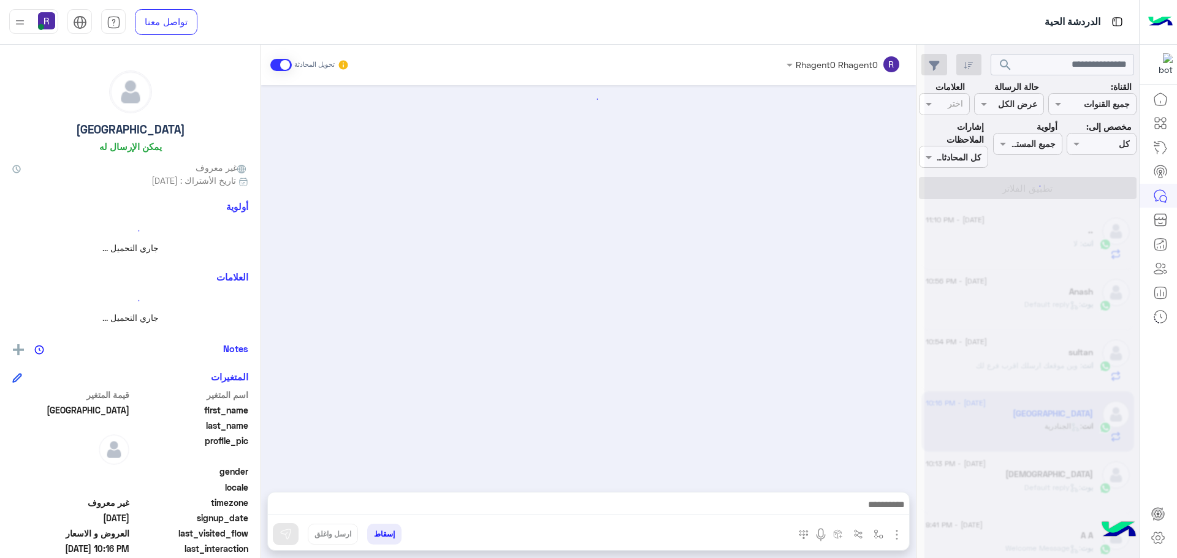
scroll to position [546, 0]
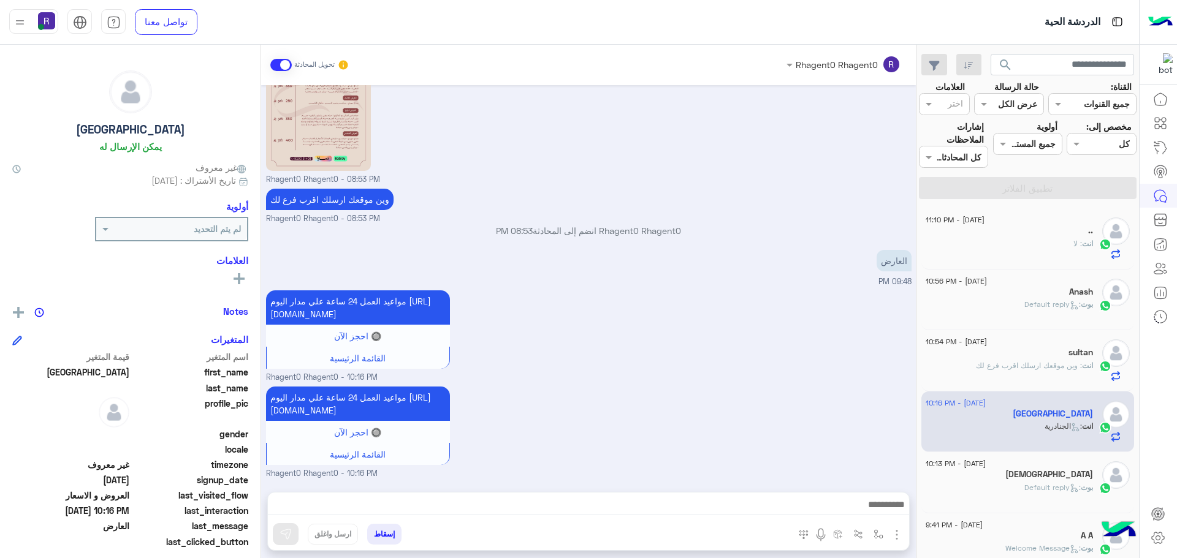
click at [1057, 292] on div "Anash" at bounding box center [1008, 293] width 167 height 13
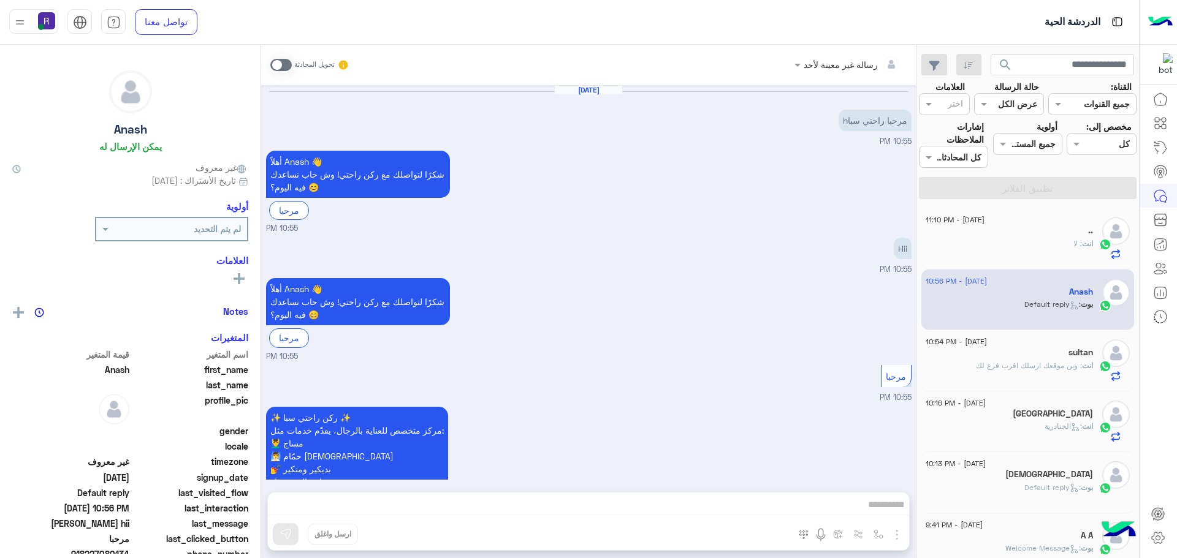
scroll to position [235, 0]
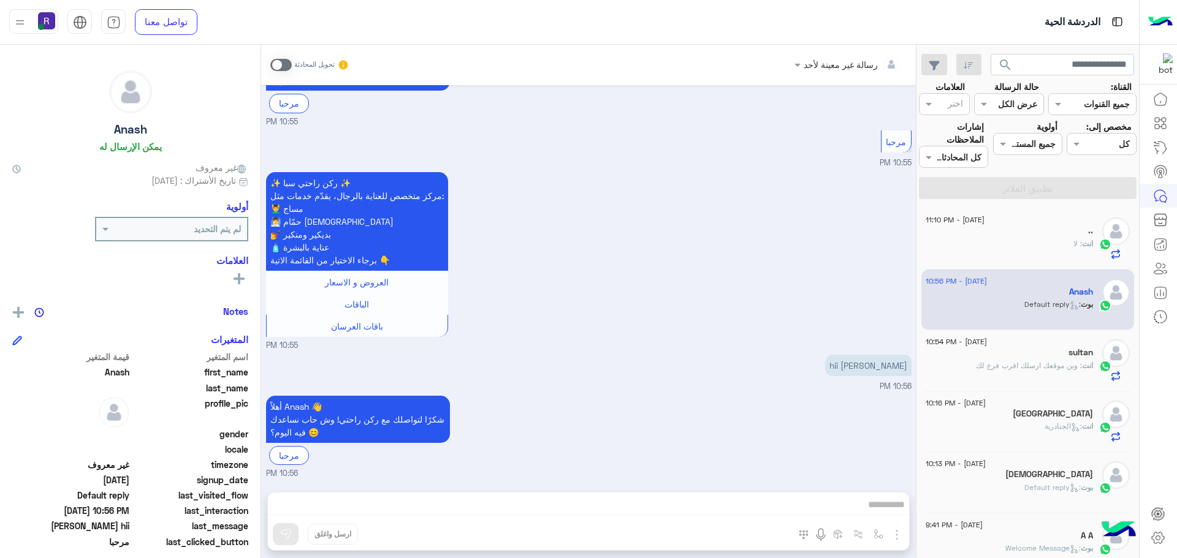
click at [1012, 243] on div "انت : لا" at bounding box center [1008, 248] width 167 height 21
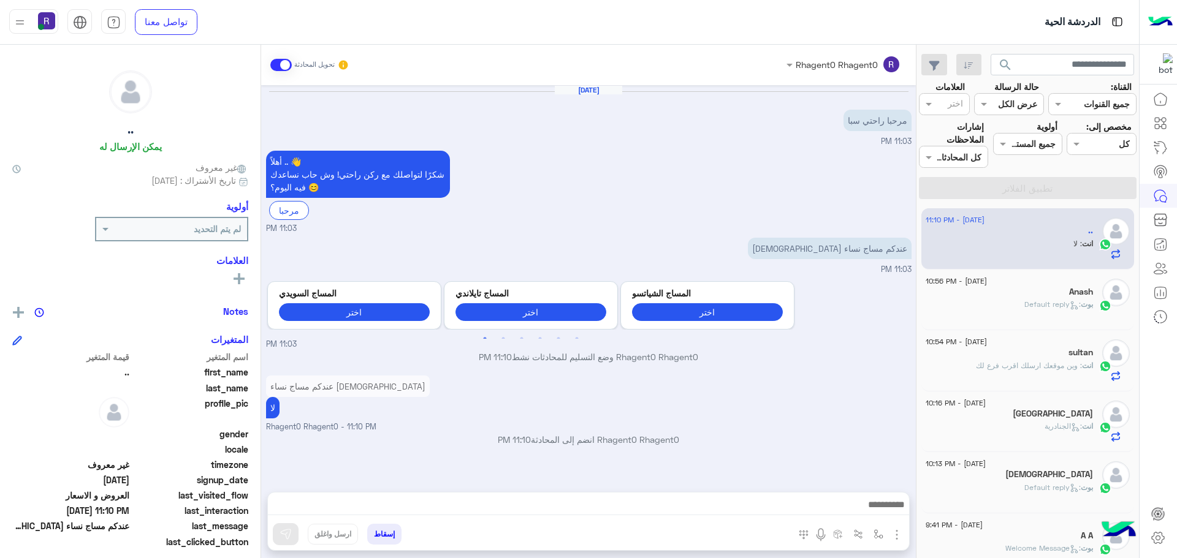
click at [1044, 295] on div "Anash" at bounding box center [1008, 293] width 167 height 13
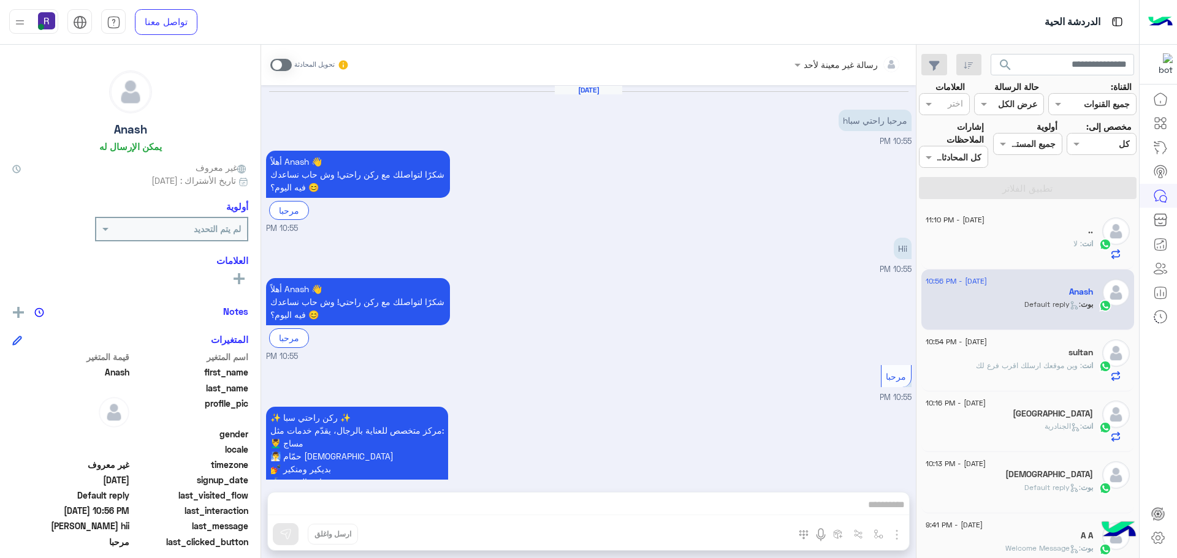
scroll to position [235, 0]
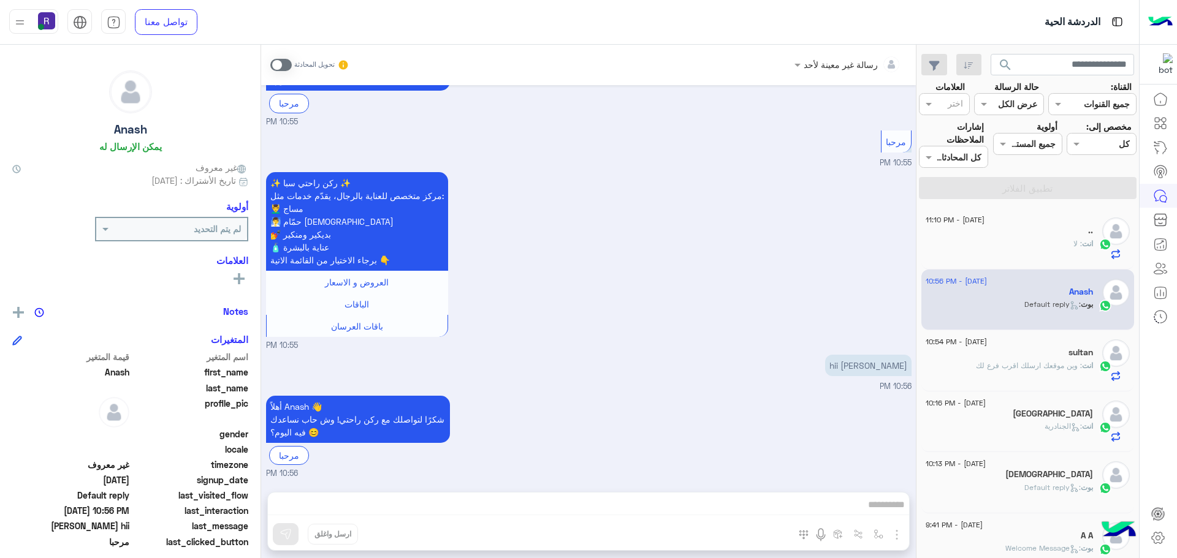
click at [1041, 241] on div "انت : لا" at bounding box center [1008, 248] width 167 height 21
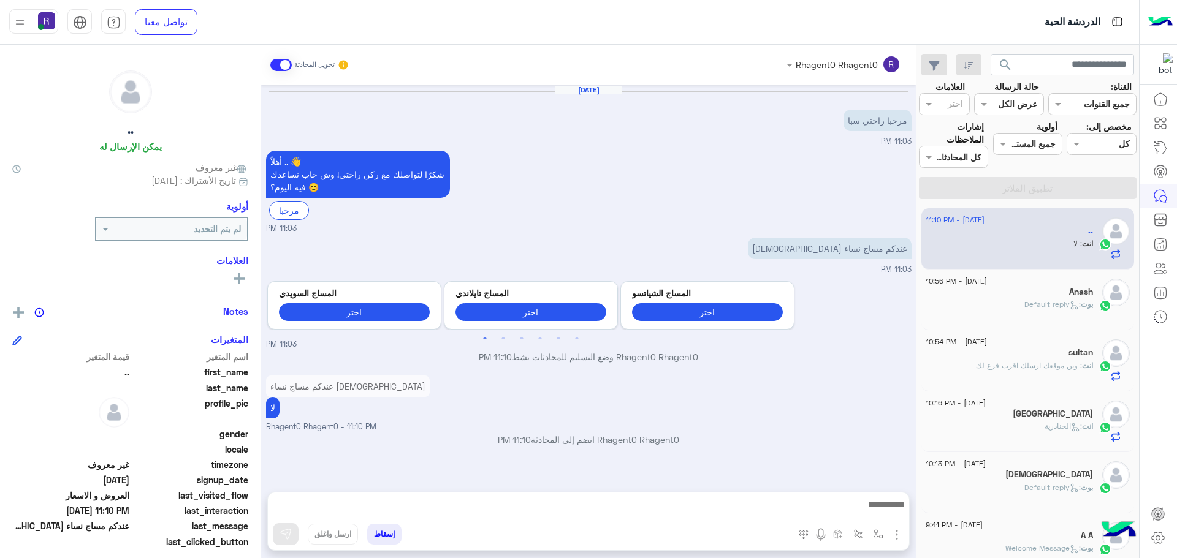
click at [1017, 306] on div "[PERSON_NAME] : Default reply" at bounding box center [1008, 309] width 167 height 21
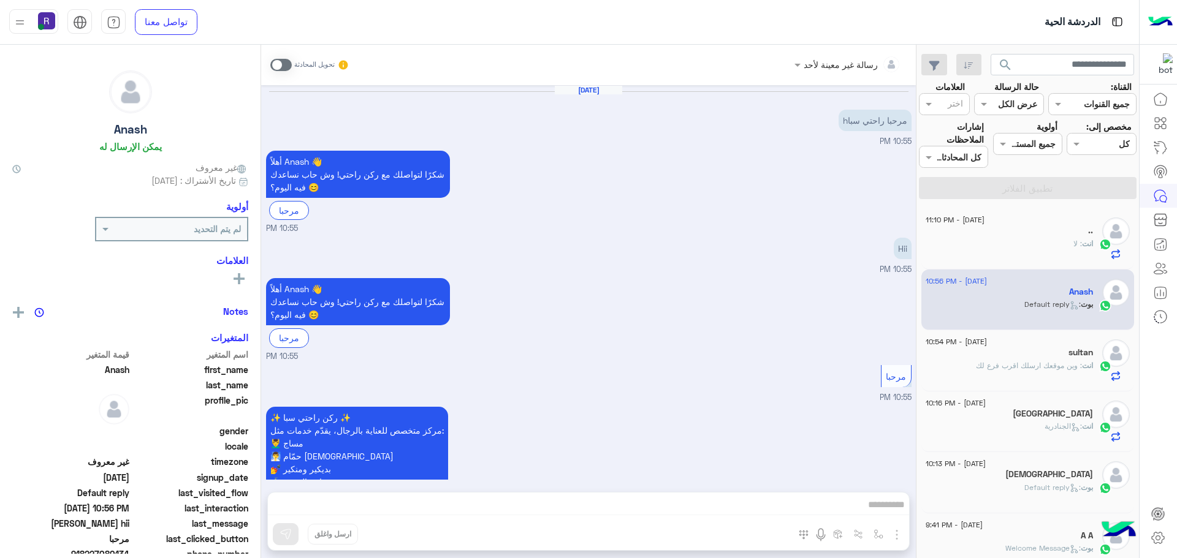
scroll to position [235, 0]
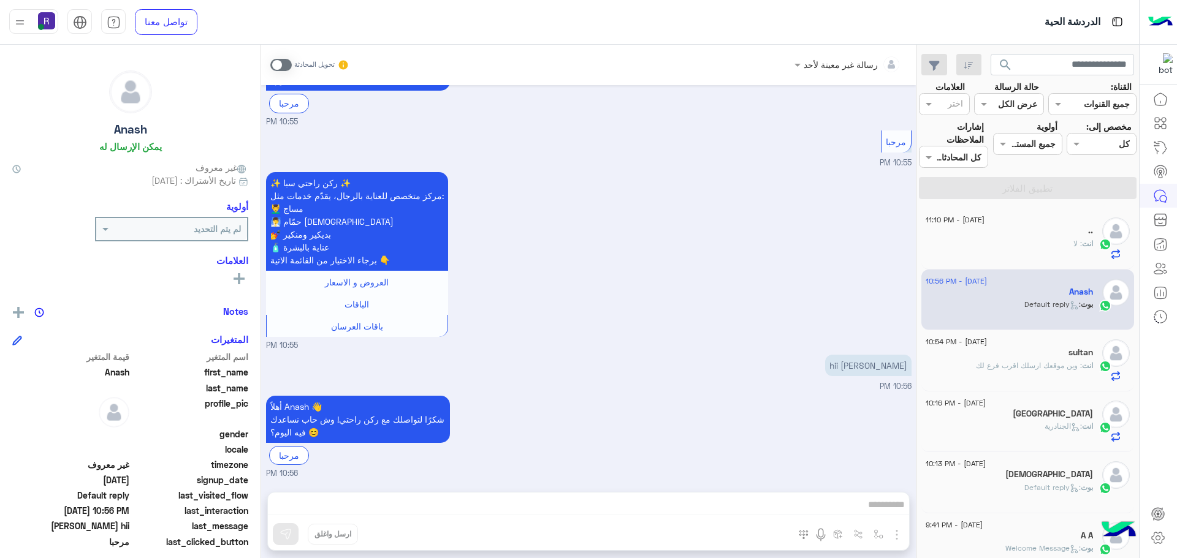
click at [1039, 247] on div "انت : لا" at bounding box center [1008, 248] width 167 height 21
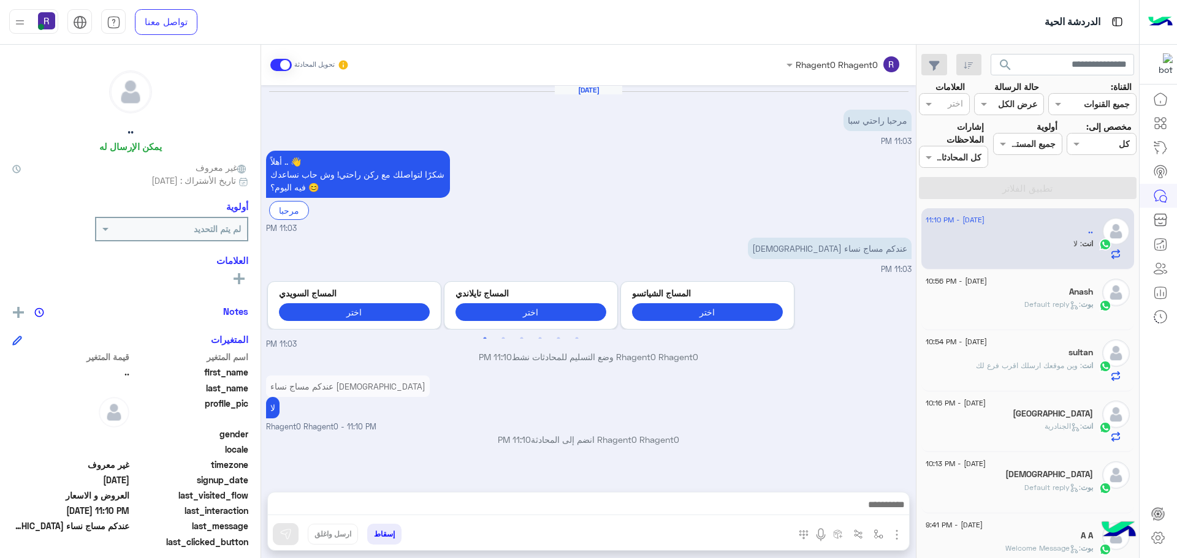
click at [1052, 303] on span ": Default reply" at bounding box center [1052, 304] width 56 height 9
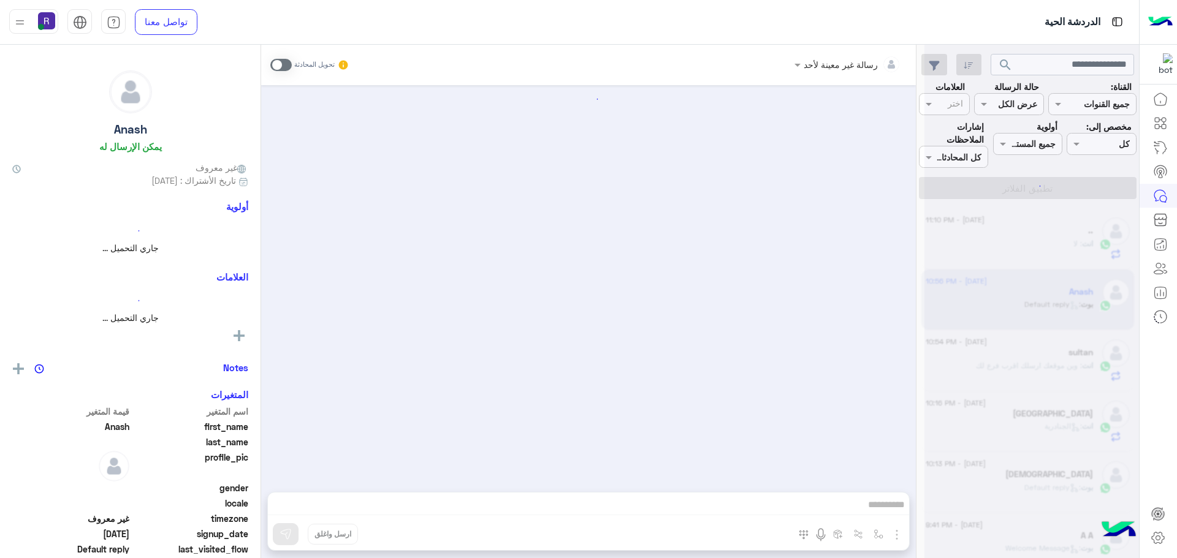
scroll to position [235, 0]
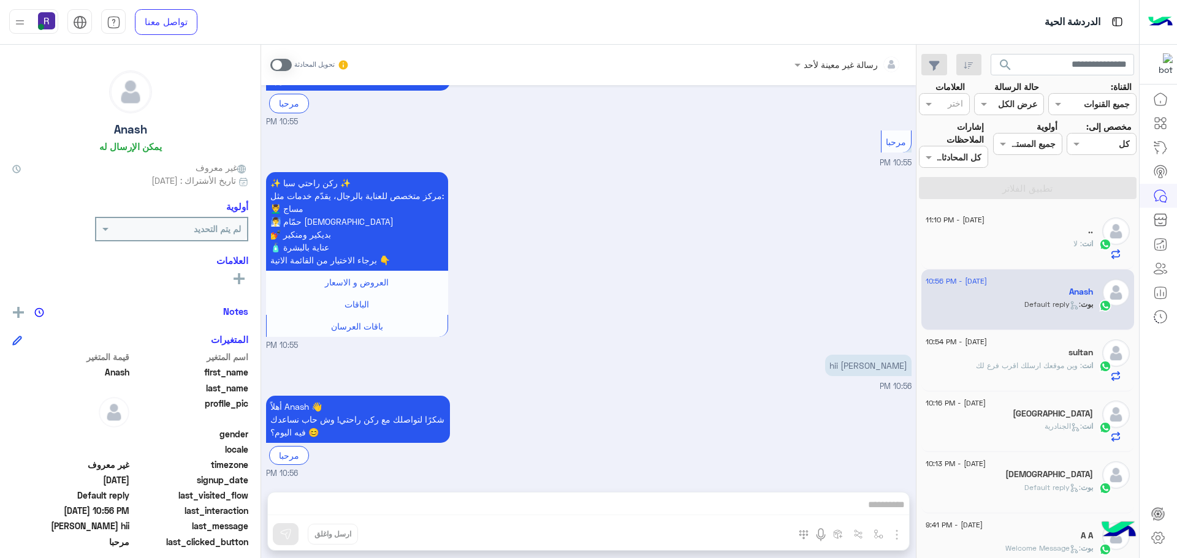
click at [992, 232] on div ".." at bounding box center [1008, 232] width 167 height 13
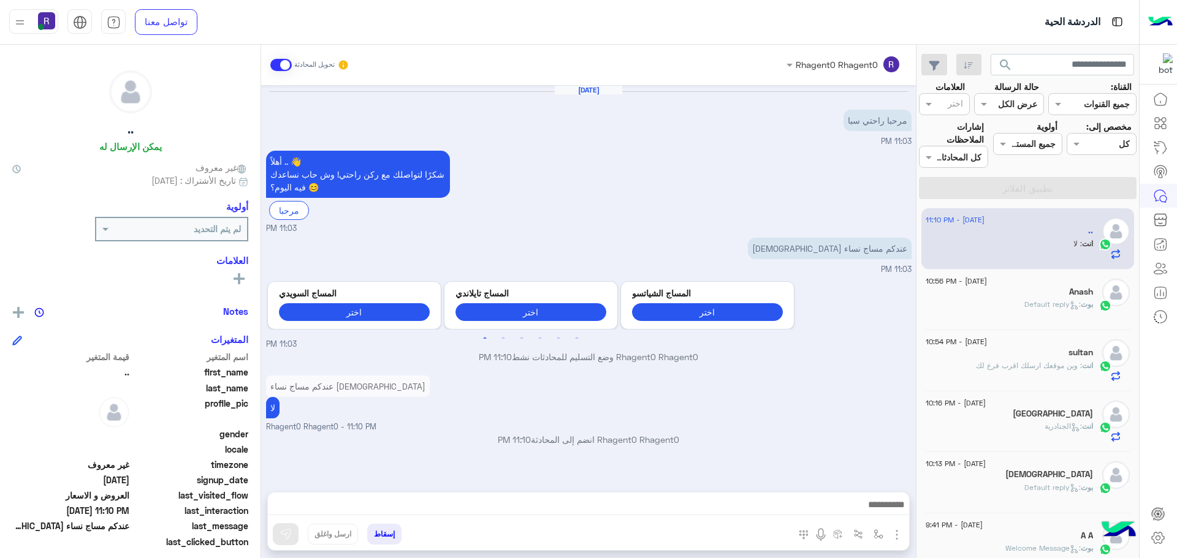
click at [1075, 277] on div "[DATE] - 10:56 PM [PERSON_NAME] : Default reply" at bounding box center [1027, 300] width 213 height 61
click at [1050, 295] on div "Anash" at bounding box center [1008, 293] width 167 height 13
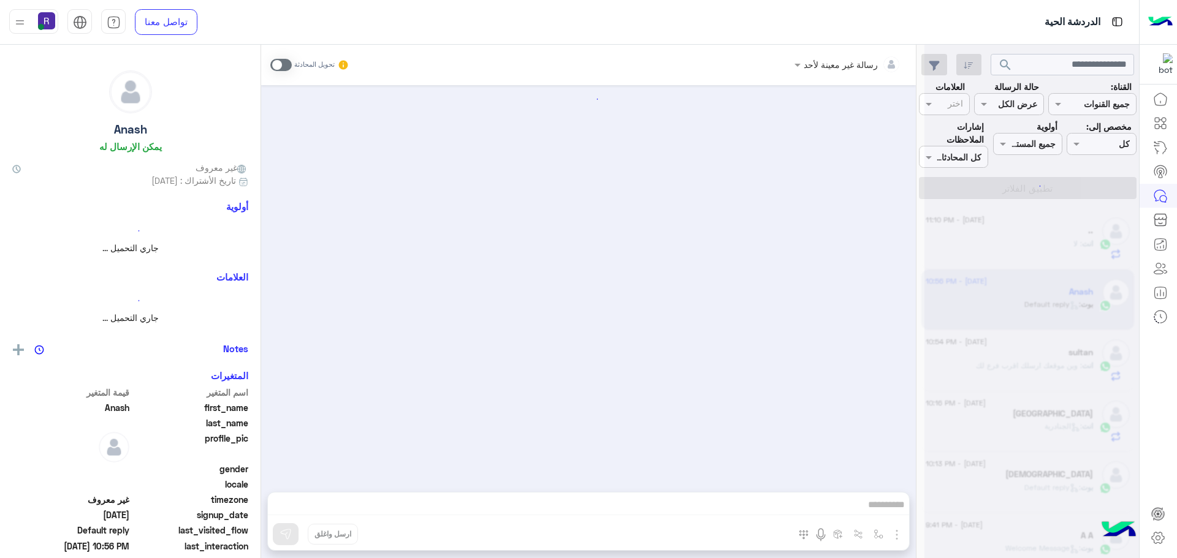
scroll to position [235, 0]
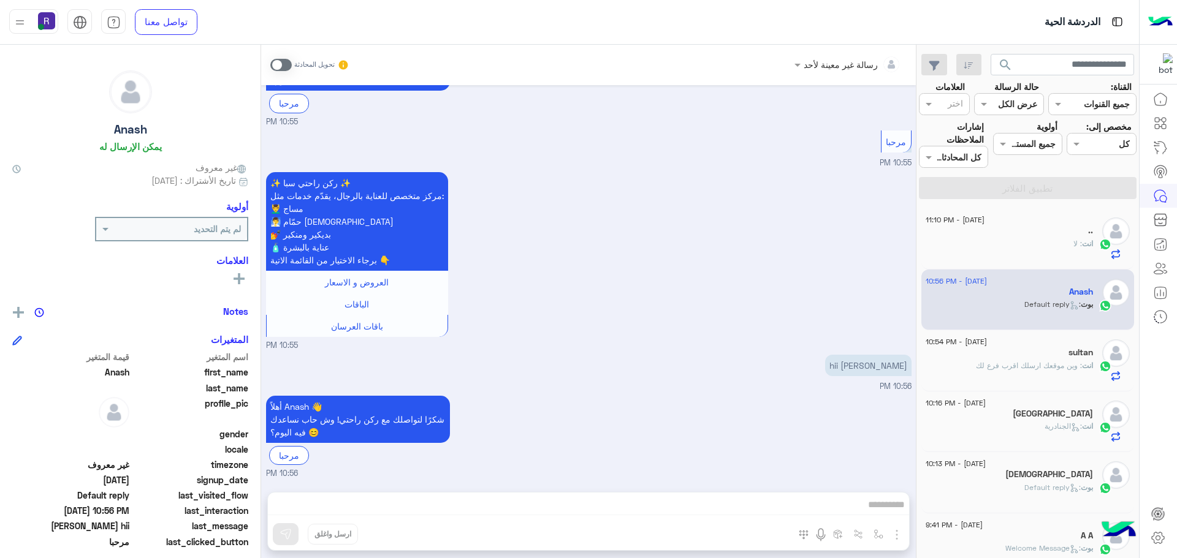
click at [993, 227] on div ".." at bounding box center [1008, 232] width 167 height 13
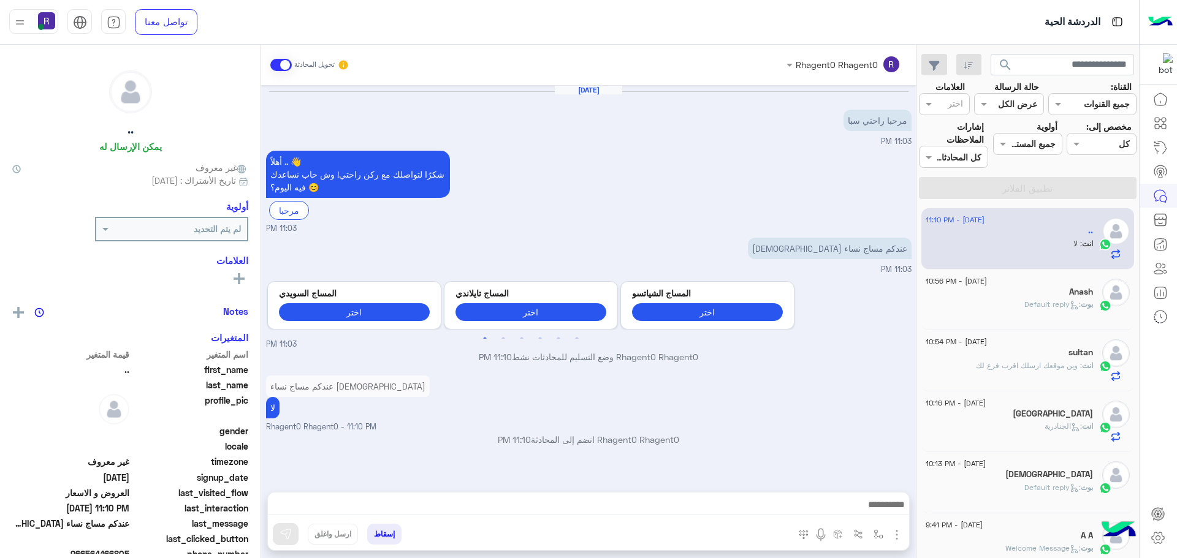
click at [1067, 298] on div "Anash" at bounding box center [1008, 293] width 167 height 13
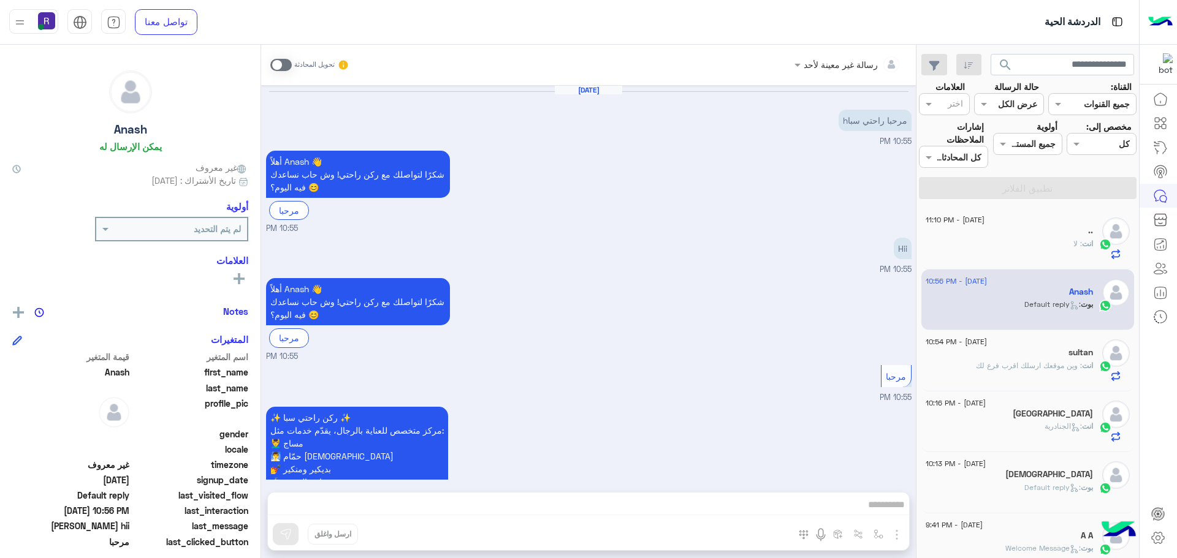
scroll to position [235, 0]
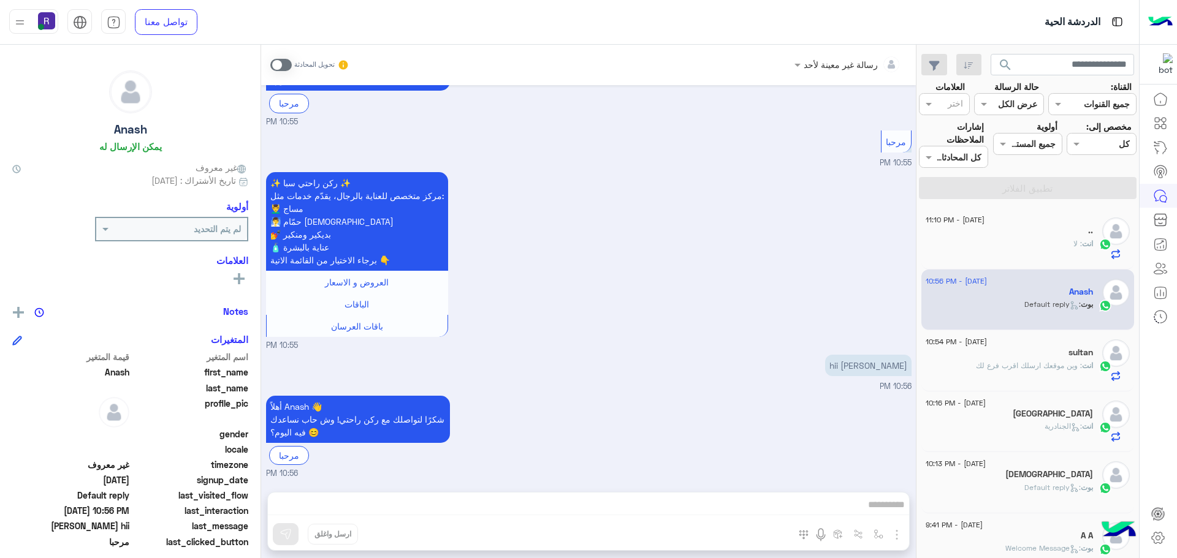
click at [979, 251] on div "انت : لا" at bounding box center [1008, 248] width 167 height 21
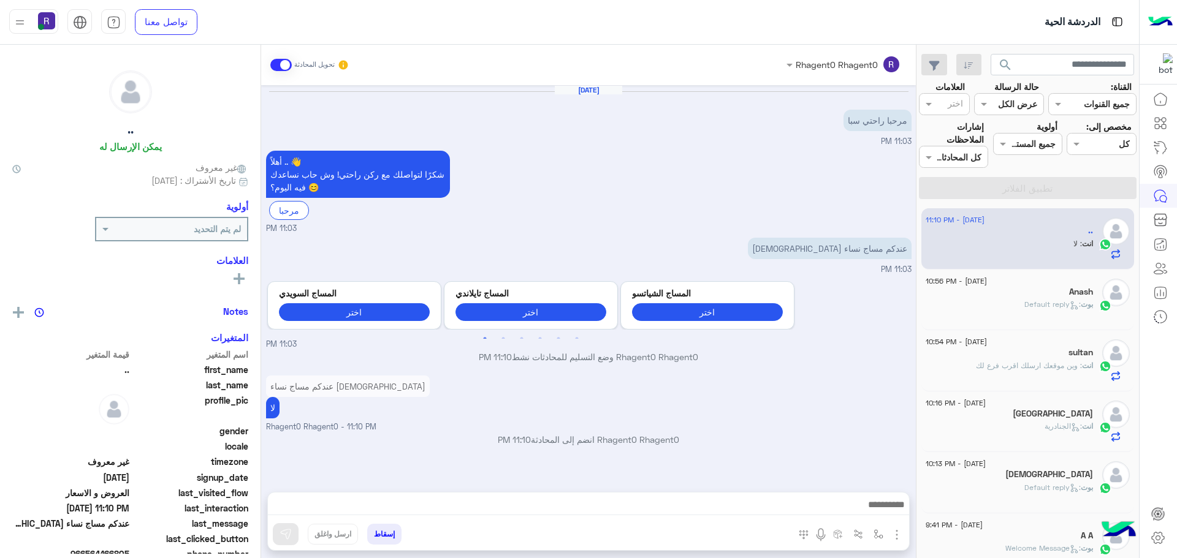
click at [994, 292] on div "Anash" at bounding box center [1008, 293] width 167 height 13
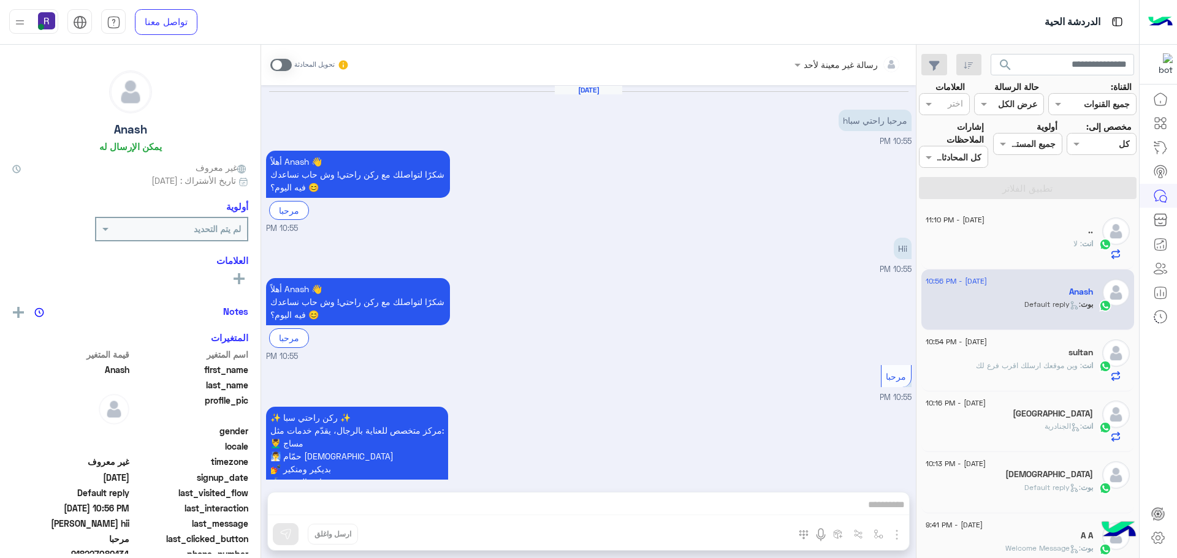
scroll to position [235, 0]
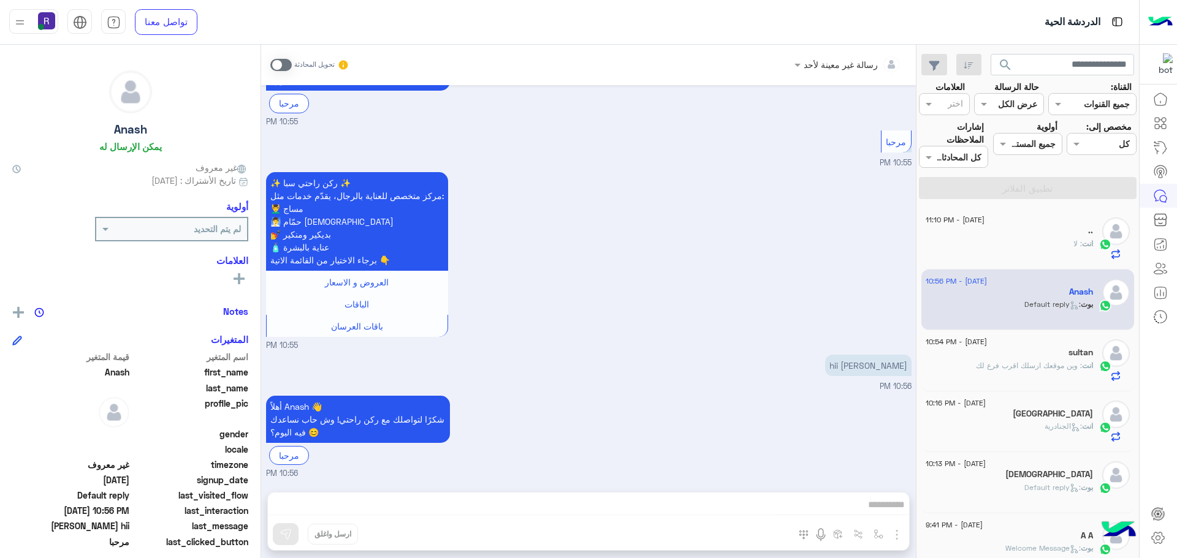
click at [1003, 368] on span ": وين موقعك ارسلك اقرب فرع لك" at bounding box center [1029, 365] width 106 height 9
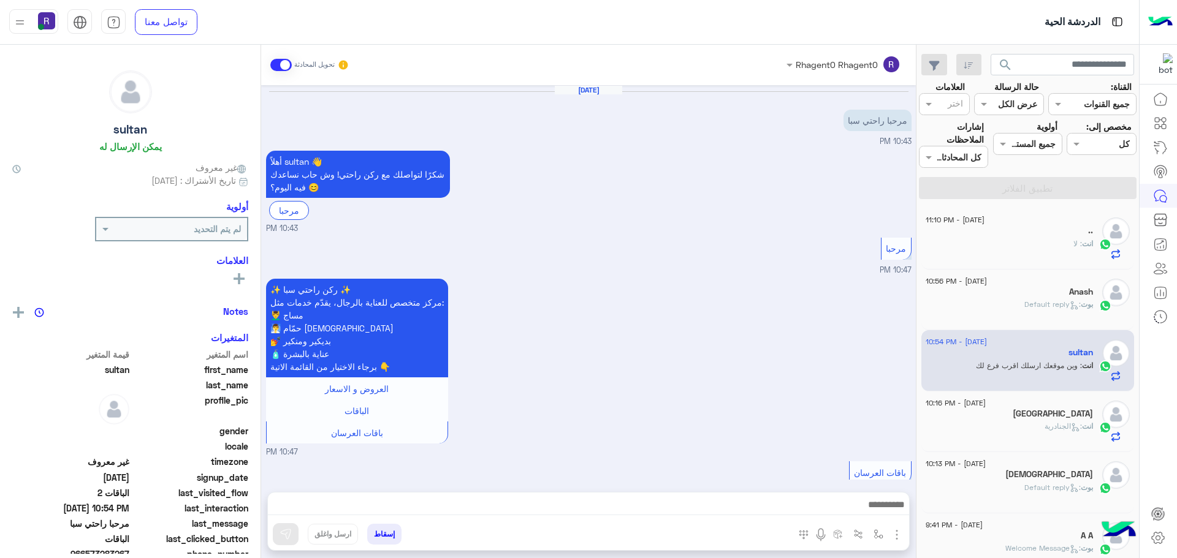
scroll to position [938, 0]
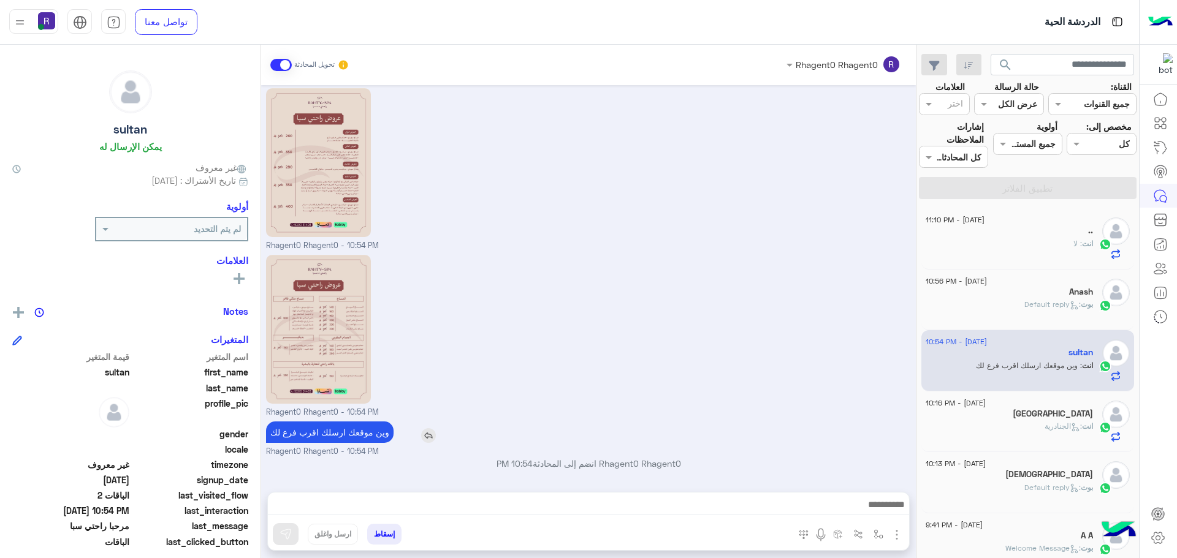
click at [438, 440] on div "وين موقعك ارسلك اقرب فرع لك" at bounding box center [364, 432] width 197 height 21
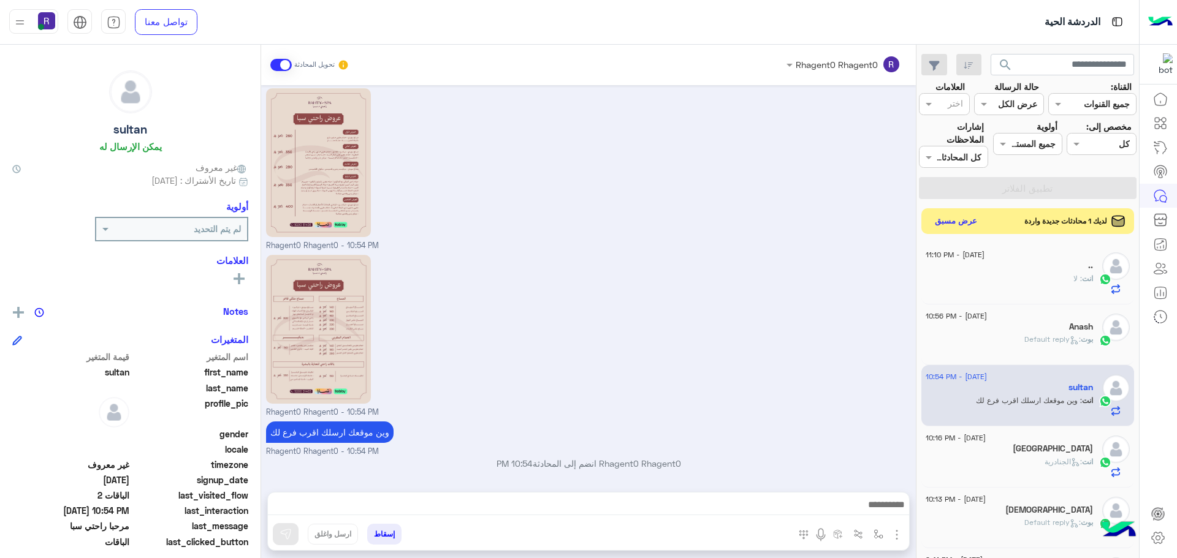
click at [959, 223] on button "عرض مسبق" at bounding box center [955, 221] width 51 height 17
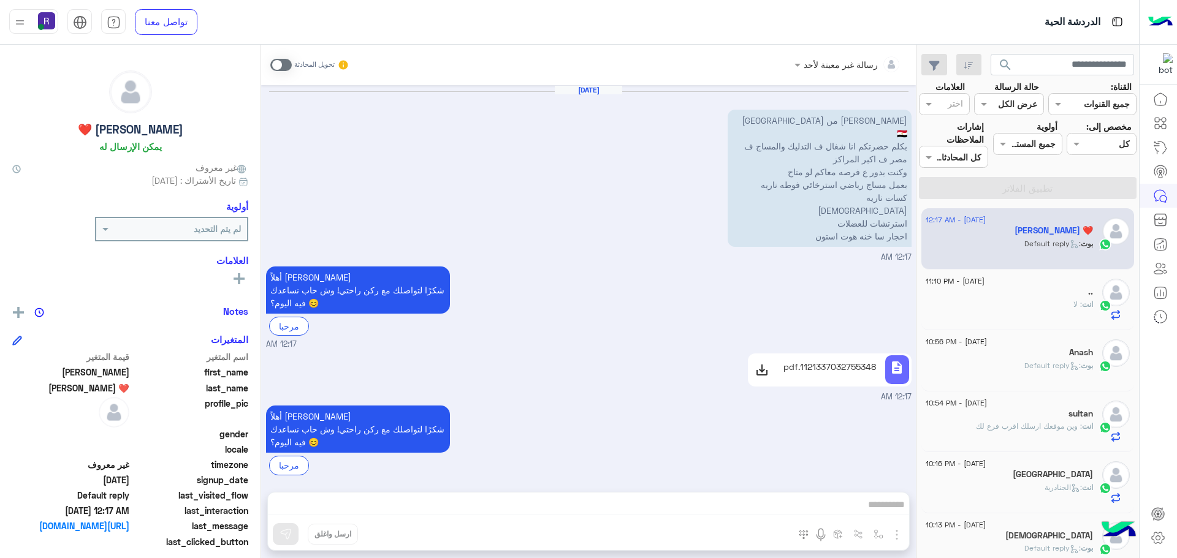
click at [855, 360] on p "1121337032755348.pdf" at bounding box center [829, 366] width 93 height 13
click at [1050, 303] on div "انت : لا" at bounding box center [1008, 309] width 167 height 21
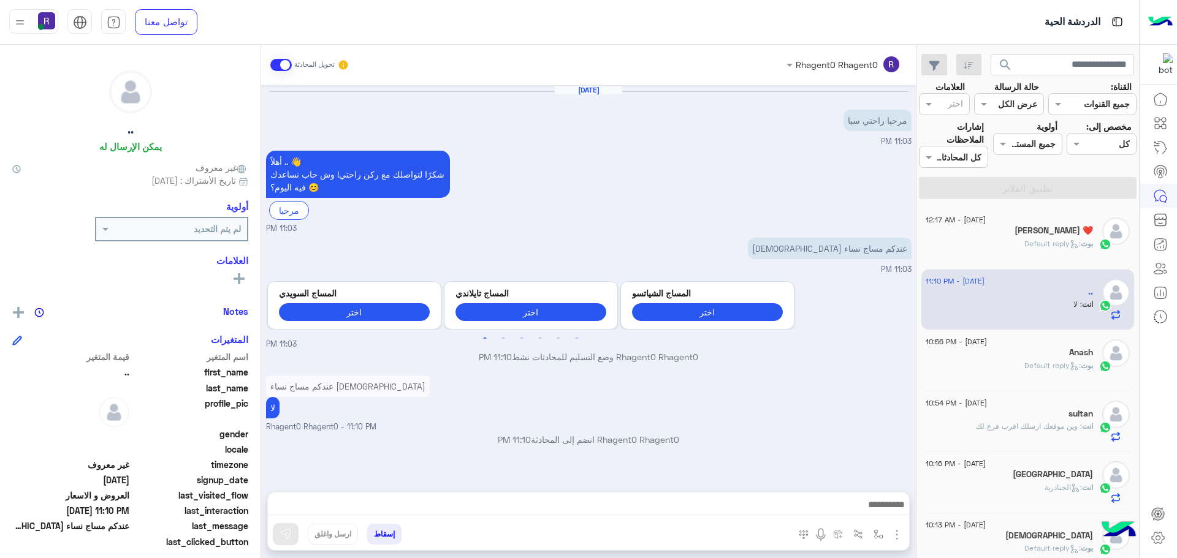
click at [1034, 366] on span ": Default reply" at bounding box center [1052, 365] width 56 height 9
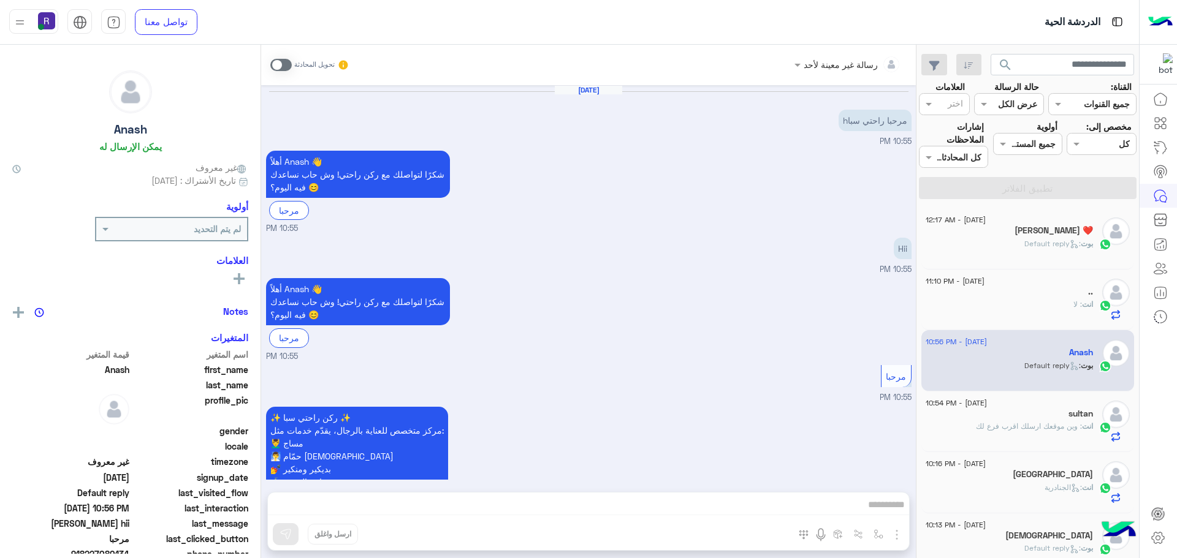
scroll to position [235, 0]
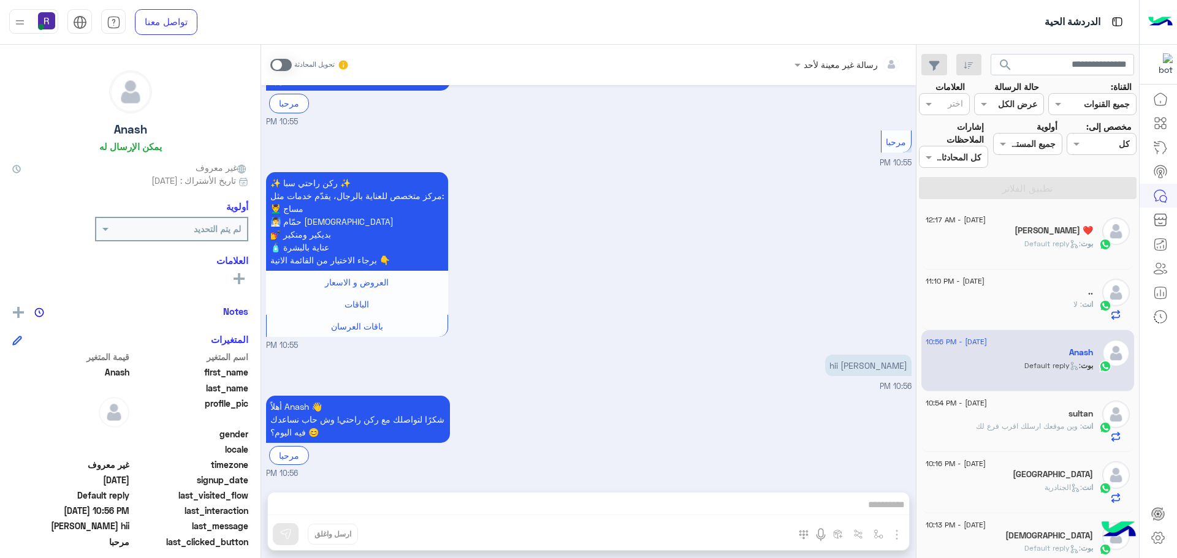
click at [1013, 238] on div "[PERSON_NAME] : Default reply" at bounding box center [1008, 248] width 167 height 21
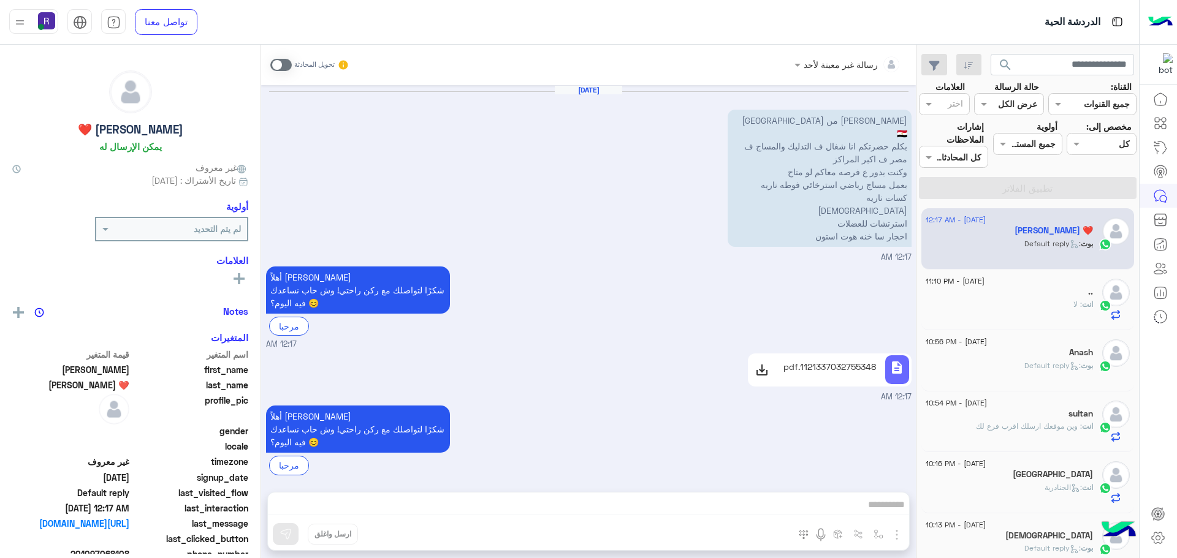
click at [991, 311] on div "انت : لا" at bounding box center [1008, 309] width 167 height 21
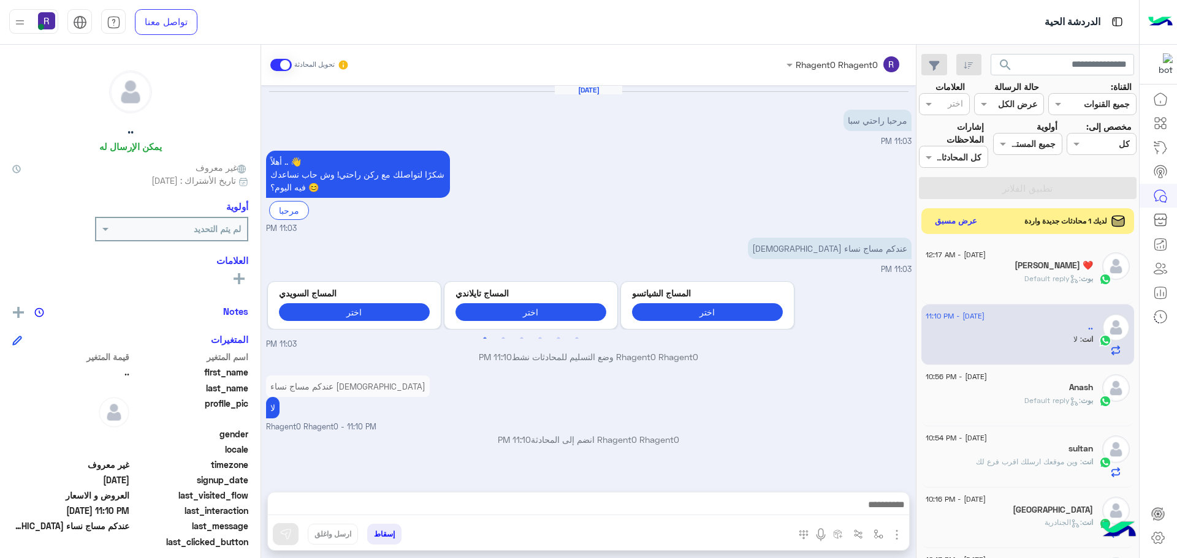
click at [954, 219] on button "عرض مسبق" at bounding box center [955, 221] width 51 height 17
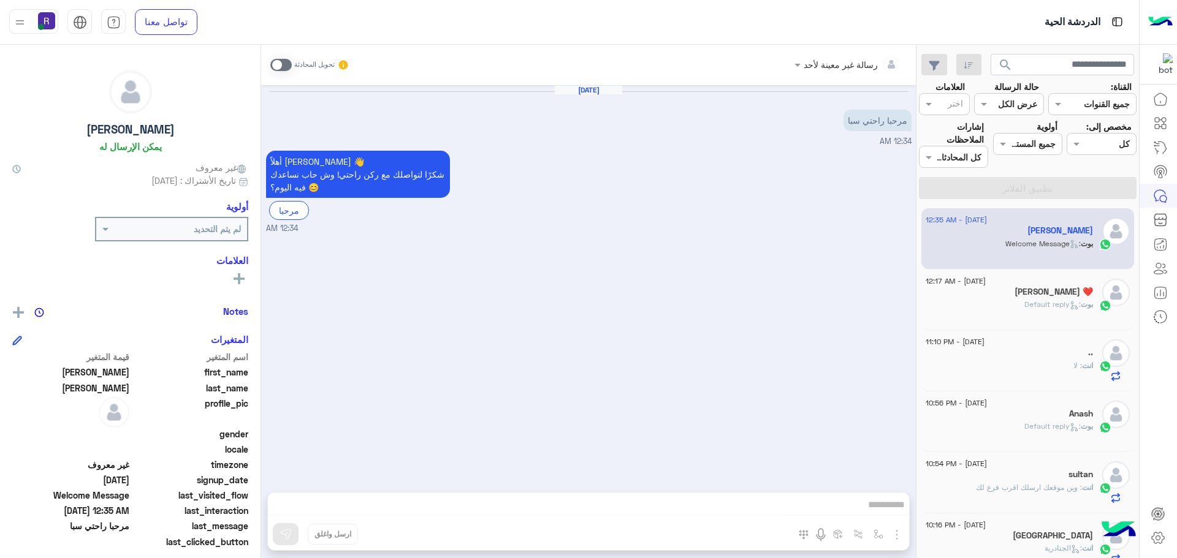
click at [1052, 302] on span ": Default reply" at bounding box center [1052, 304] width 56 height 9
